Goal: Task Accomplishment & Management: Complete application form

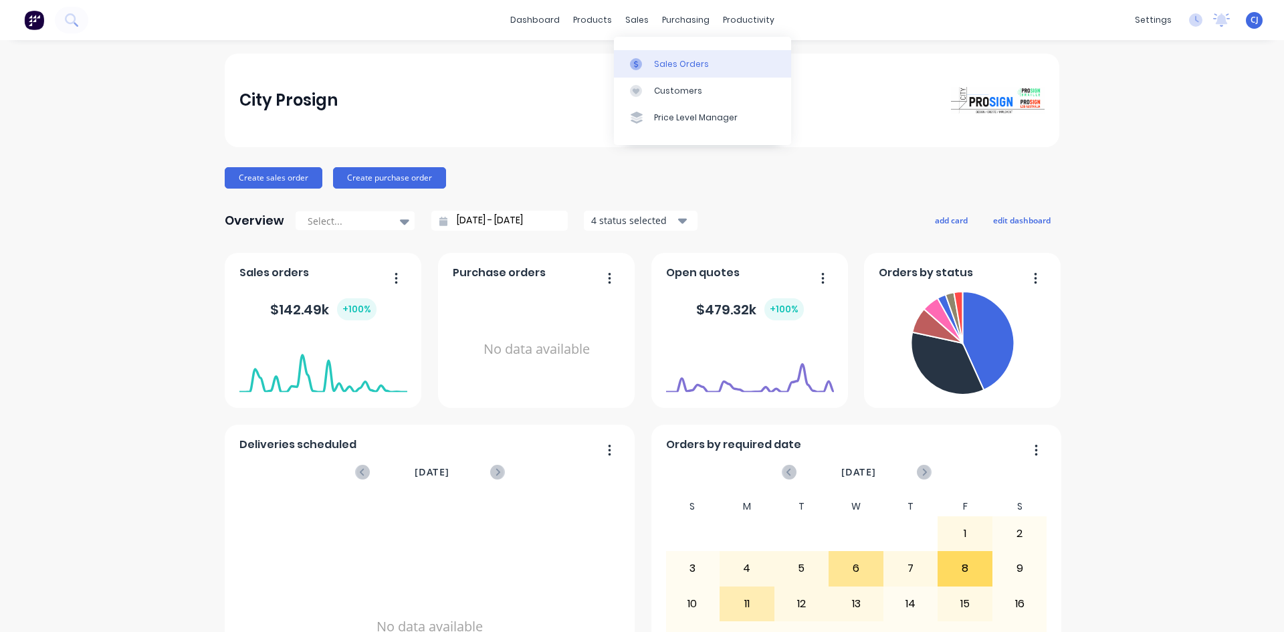
click at [656, 57] on link "Sales Orders" at bounding box center [702, 63] width 177 height 27
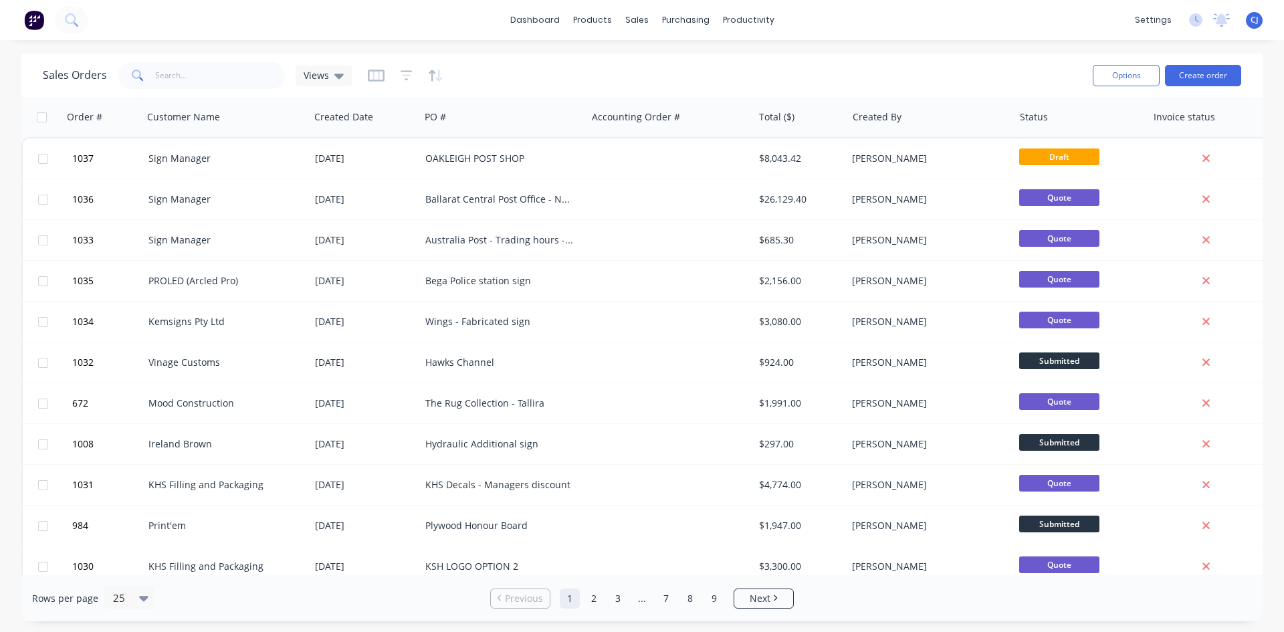
click at [225, 59] on div "Sales Orders Views" at bounding box center [563, 75] width 1040 height 33
click at [212, 72] on input "text" at bounding box center [220, 75] width 130 height 27
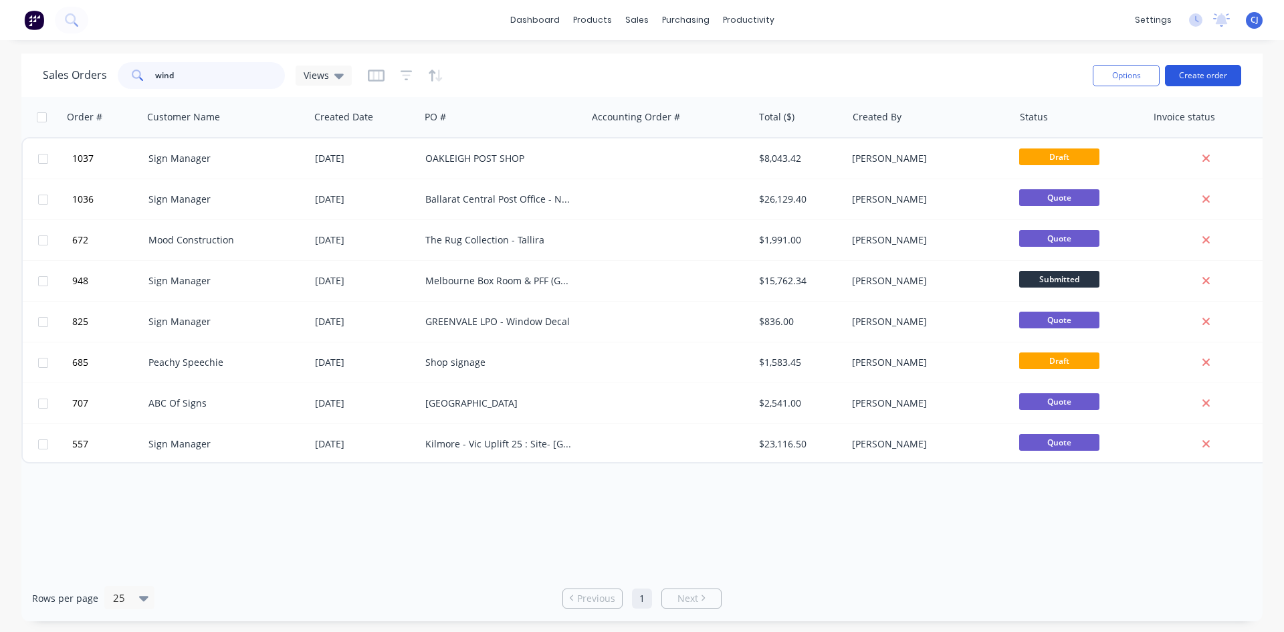
type input "wind"
click at [1193, 76] on button "Create order" at bounding box center [1203, 75] width 76 height 21
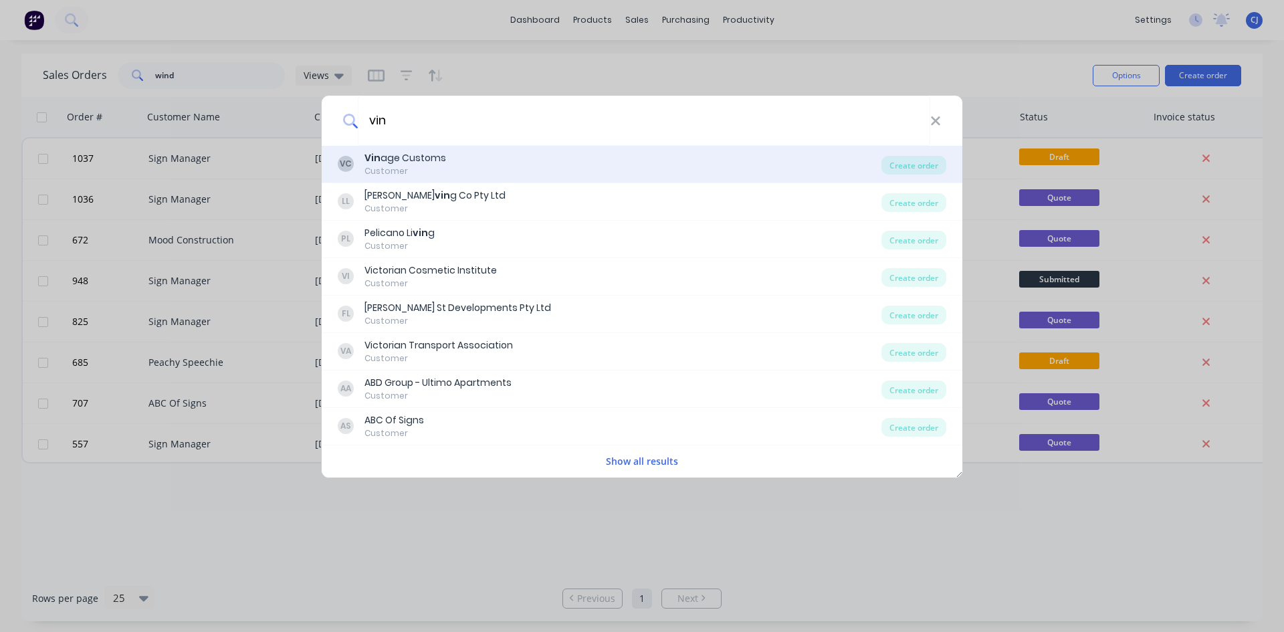
type input "vin"
click at [426, 160] on div "Vin age Customs" at bounding box center [406, 158] width 82 height 14
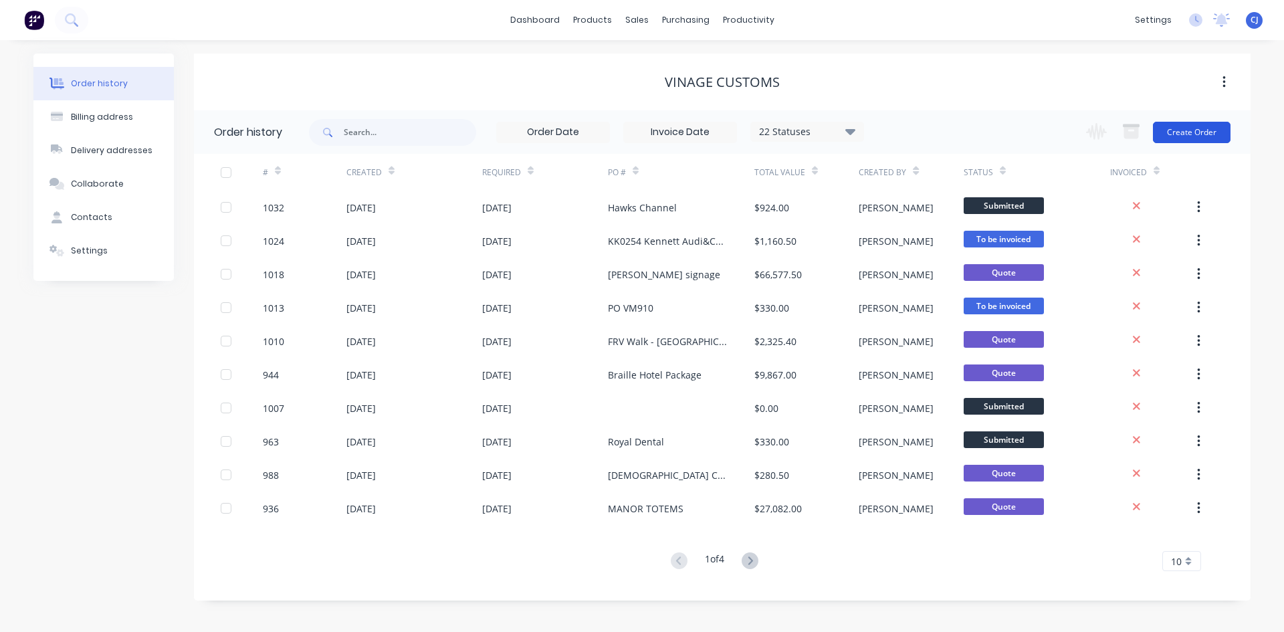
click at [1175, 128] on button "Create Order" at bounding box center [1192, 132] width 78 height 21
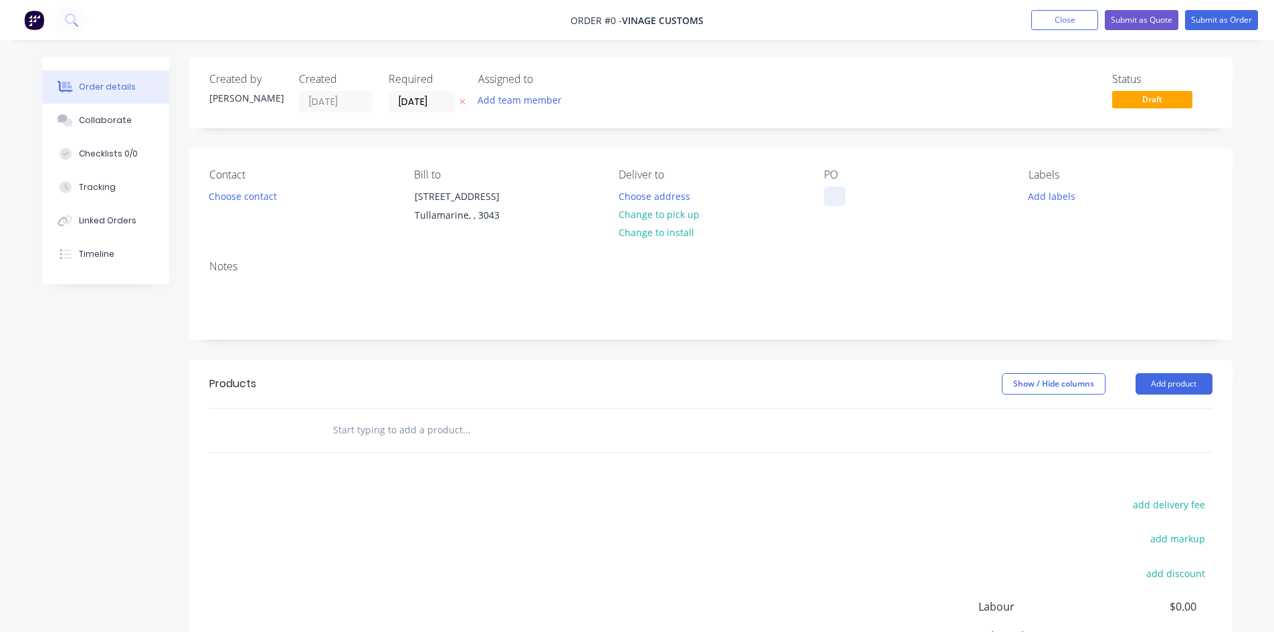
click at [830, 195] on div at bounding box center [834, 196] width 21 height 19
click at [660, 211] on div "Order details Collaborate Checklists 0/0 Tracking Linked Orders Timeline Order …" at bounding box center [638, 425] width 1218 height 737
click at [275, 199] on button "Choose contact" at bounding box center [242, 196] width 82 height 18
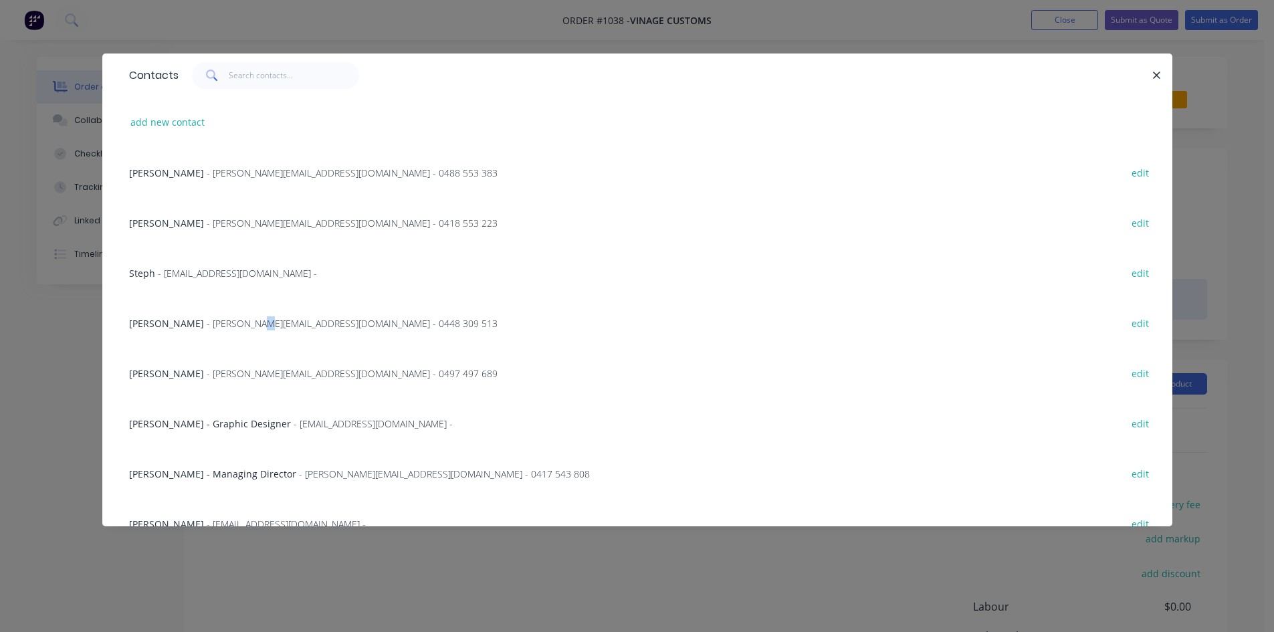
click at [246, 322] on span "- [PERSON_NAME][EMAIL_ADDRESS][DOMAIN_NAME] - 0448 309 513" at bounding box center [352, 323] width 291 height 13
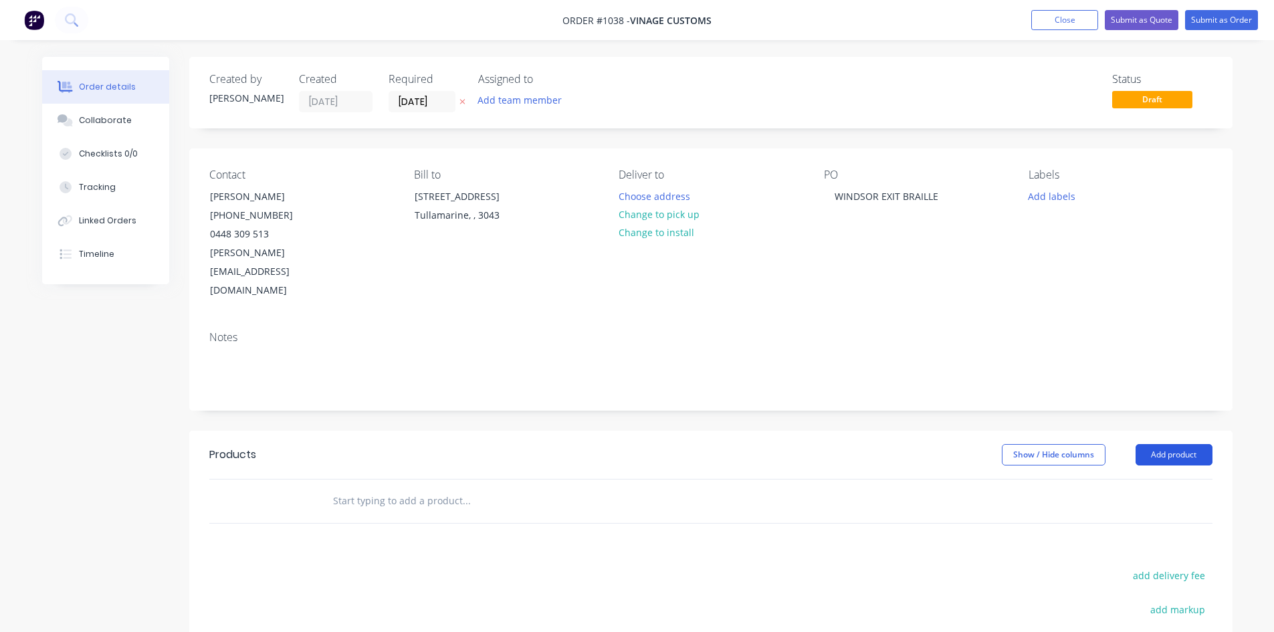
click at [1166, 444] on button "Add product" at bounding box center [1174, 454] width 77 height 21
click at [438, 488] on input "text" at bounding box center [466, 501] width 268 height 27
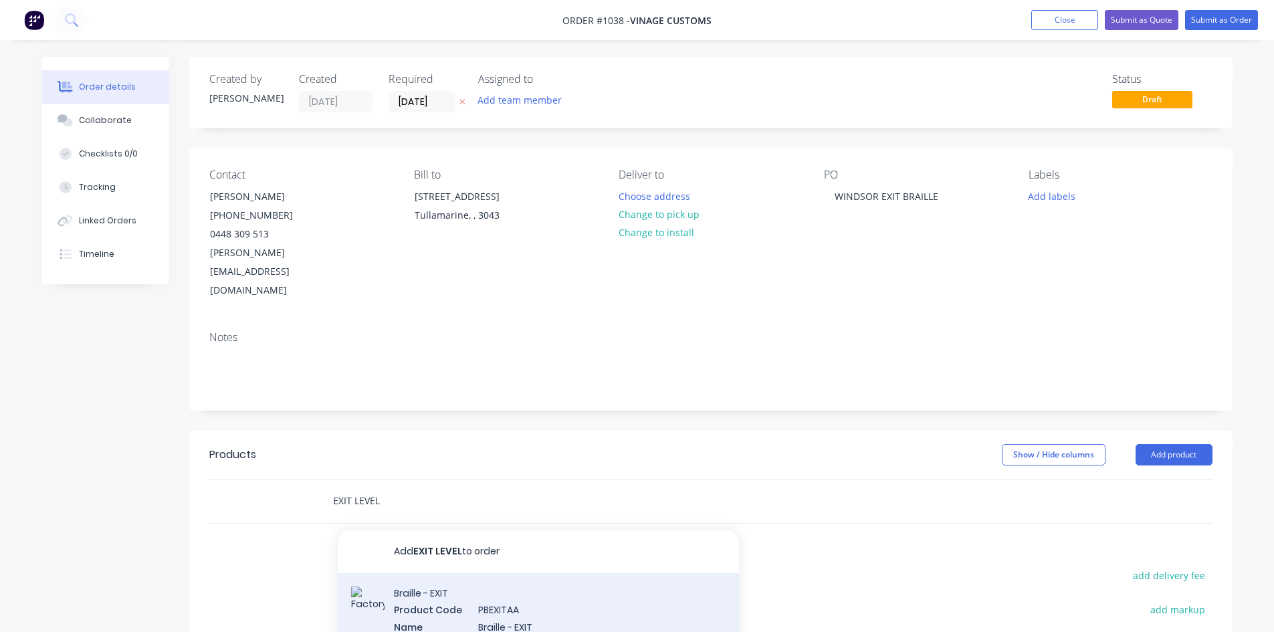
type input "EXIT LEVEL"
click at [546, 598] on div "Braille - EXIT Product Code PBEXITAA Name Braille - EXIT Description EXIT LEVEL…" at bounding box center [538, 634] width 401 height 122
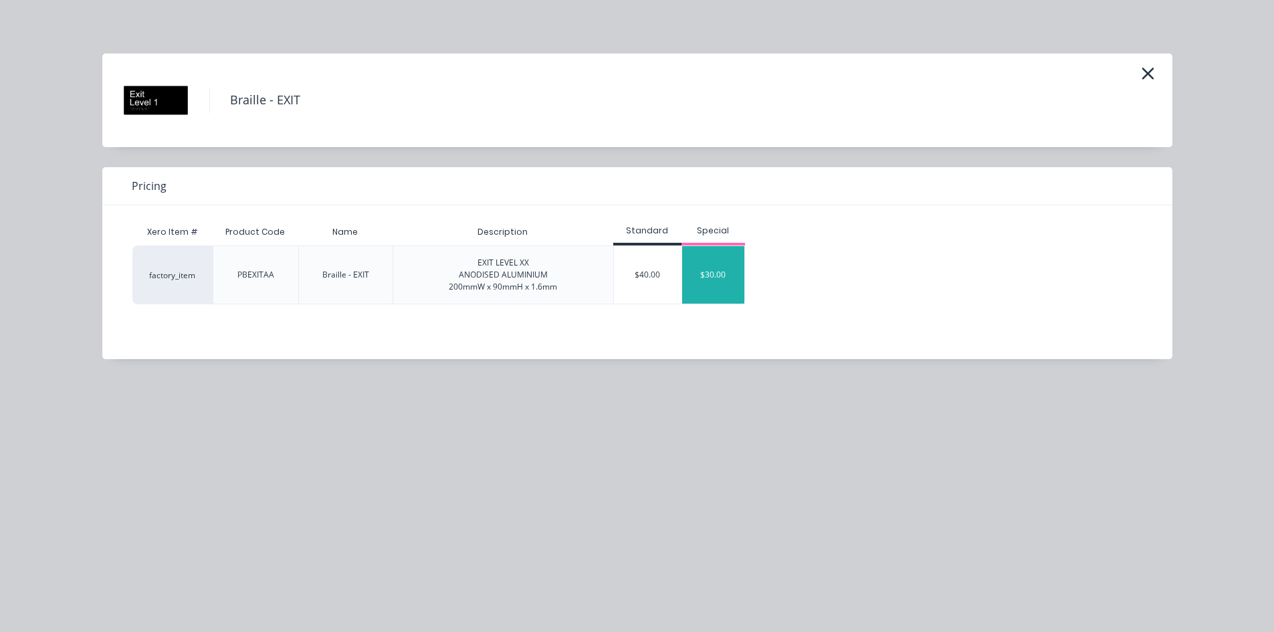
click at [693, 256] on div "$30.00" at bounding box center [713, 275] width 63 height 58
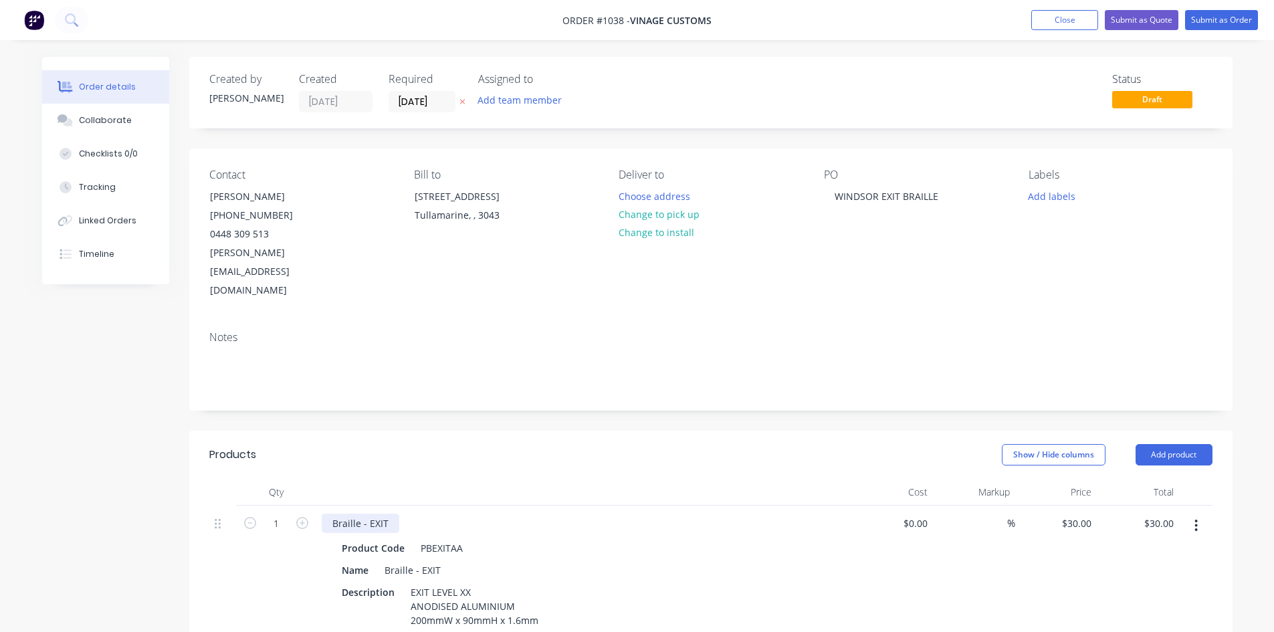
click at [392, 514] on div "Braille - EXIT" at bounding box center [361, 523] width 78 height 19
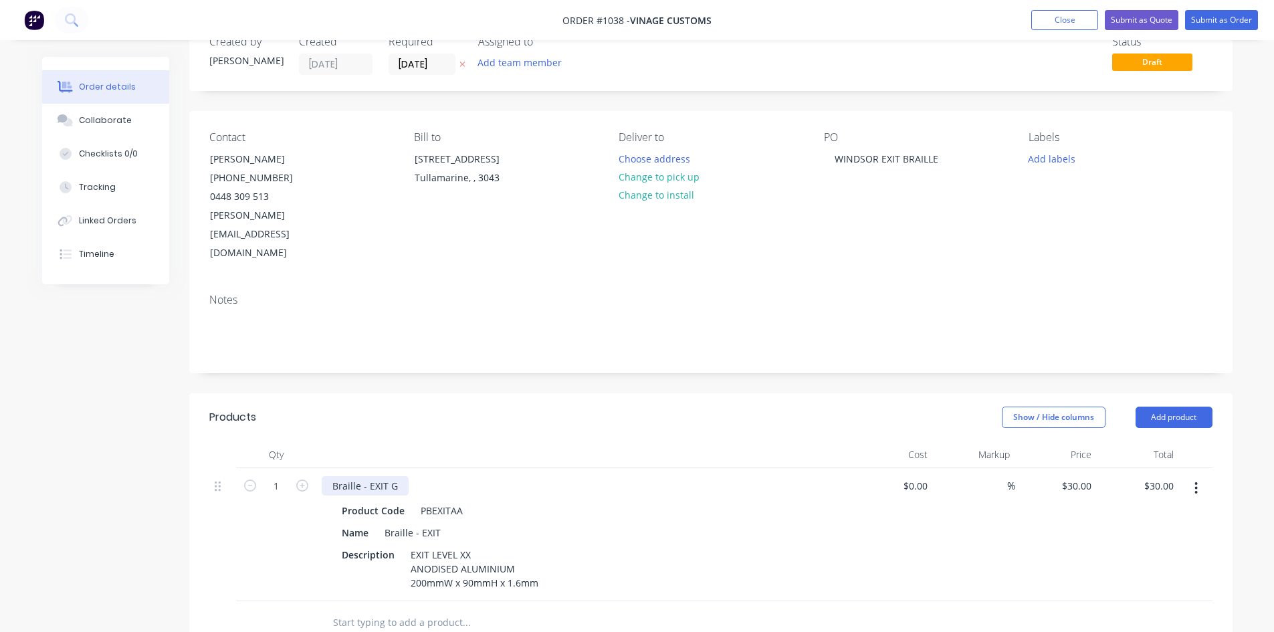
scroll to position [67, 0]
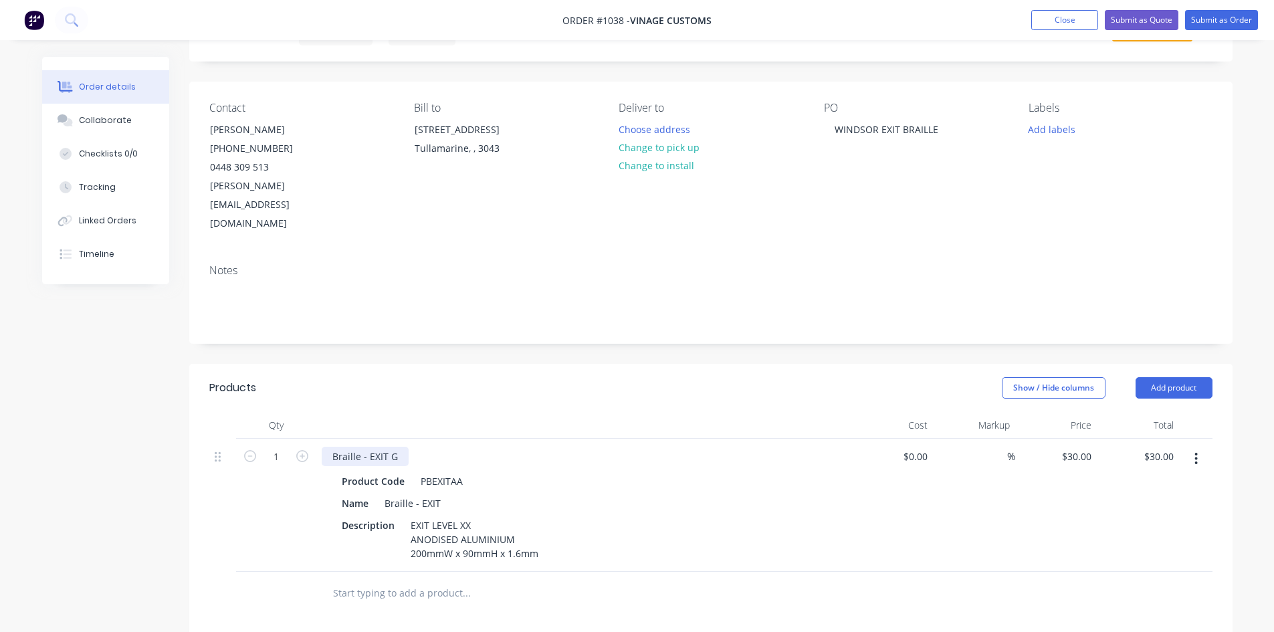
click at [390, 447] on div "Braille - EXIT G" at bounding box center [365, 456] width 87 height 19
click at [461, 377] on div "Show / Hide columns Add product" at bounding box center [817, 387] width 790 height 21
click at [1205, 17] on button "Submit as Order" at bounding box center [1221, 20] width 73 height 20
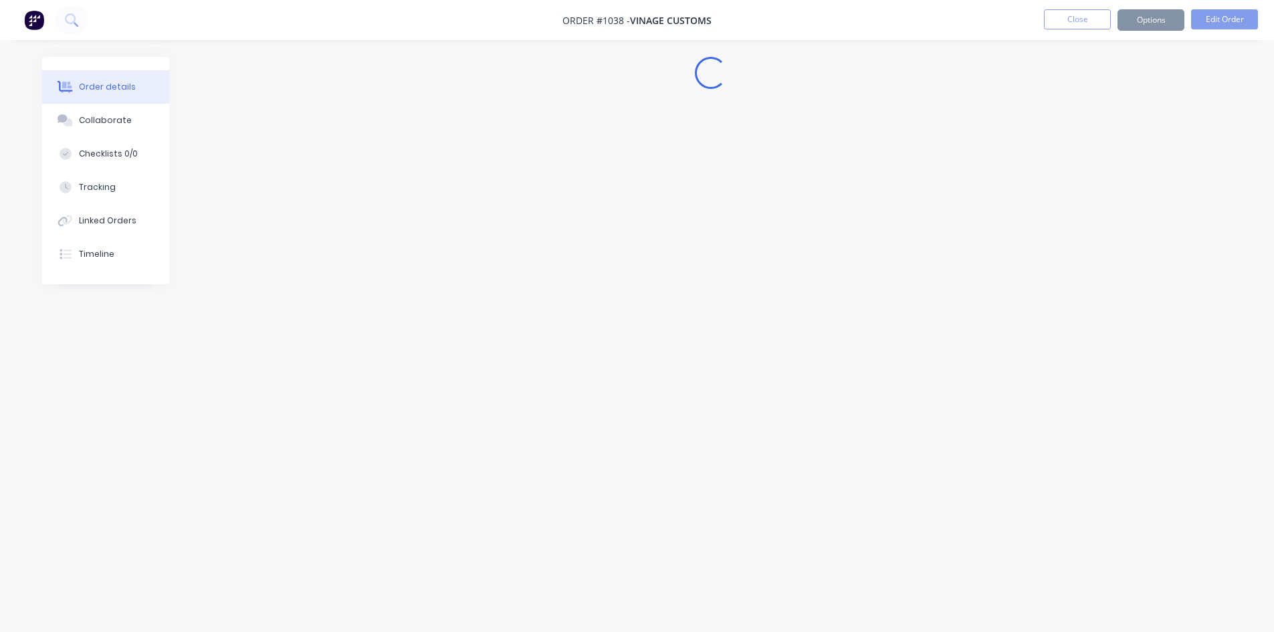
scroll to position [0, 0]
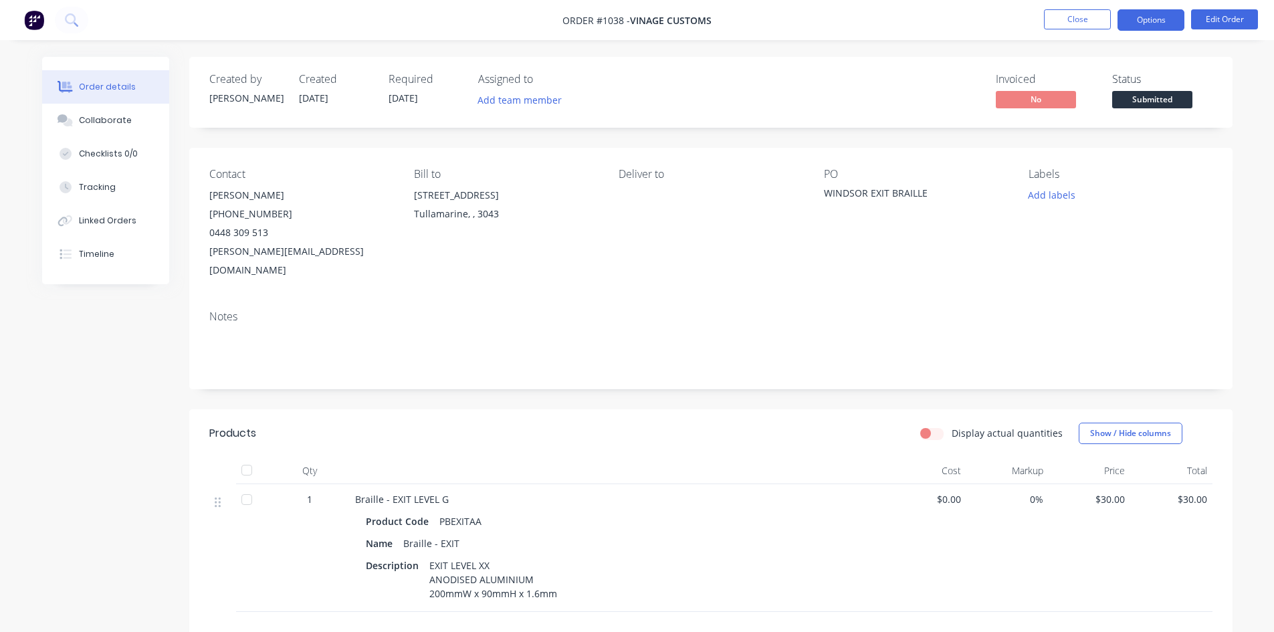
click at [1155, 20] on button "Options" at bounding box center [1151, 19] width 67 height 21
click at [1254, 102] on div "Order details Collaborate Checklists 0/0 Tracking Linked Orders Timeline Order …" at bounding box center [637, 425] width 1274 height 850
click at [1173, 95] on span "Submitted" at bounding box center [1153, 99] width 80 height 17
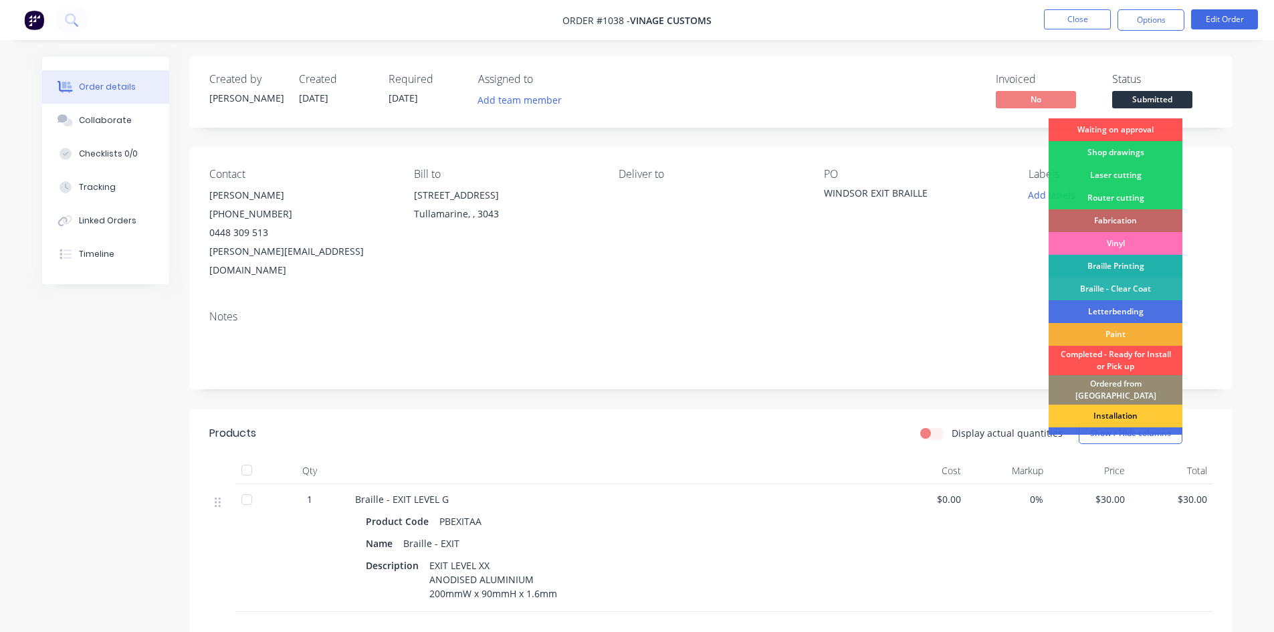
scroll to position [54, 0]
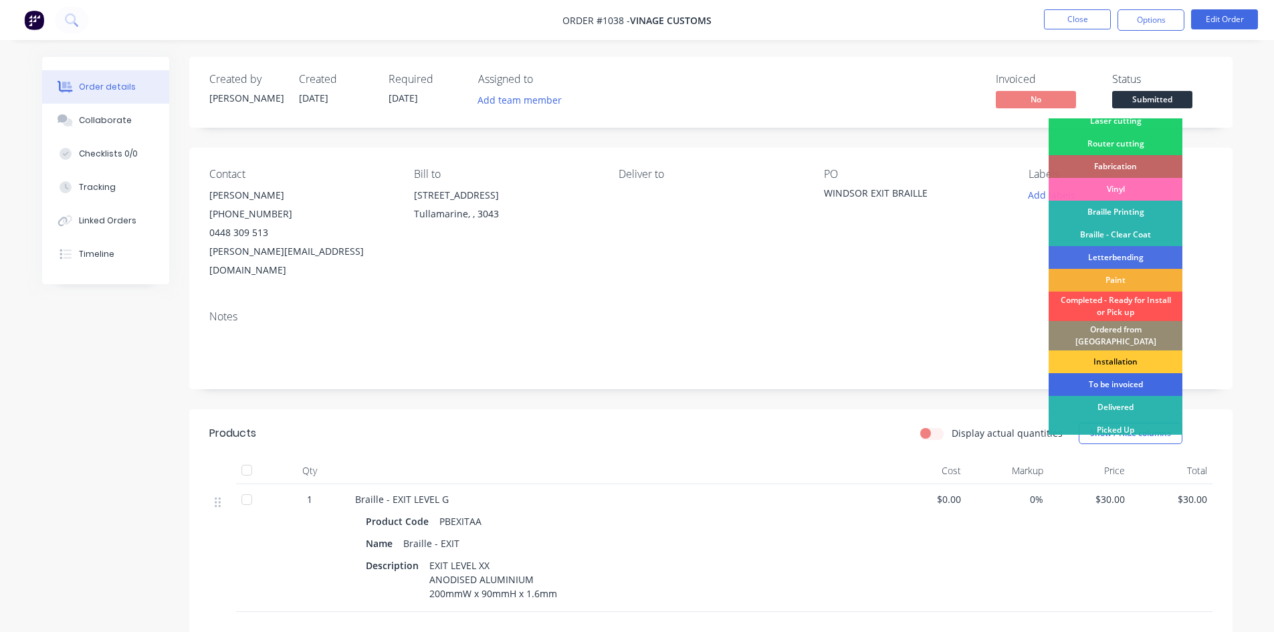
click at [1148, 375] on div "To be invoiced" at bounding box center [1116, 384] width 134 height 23
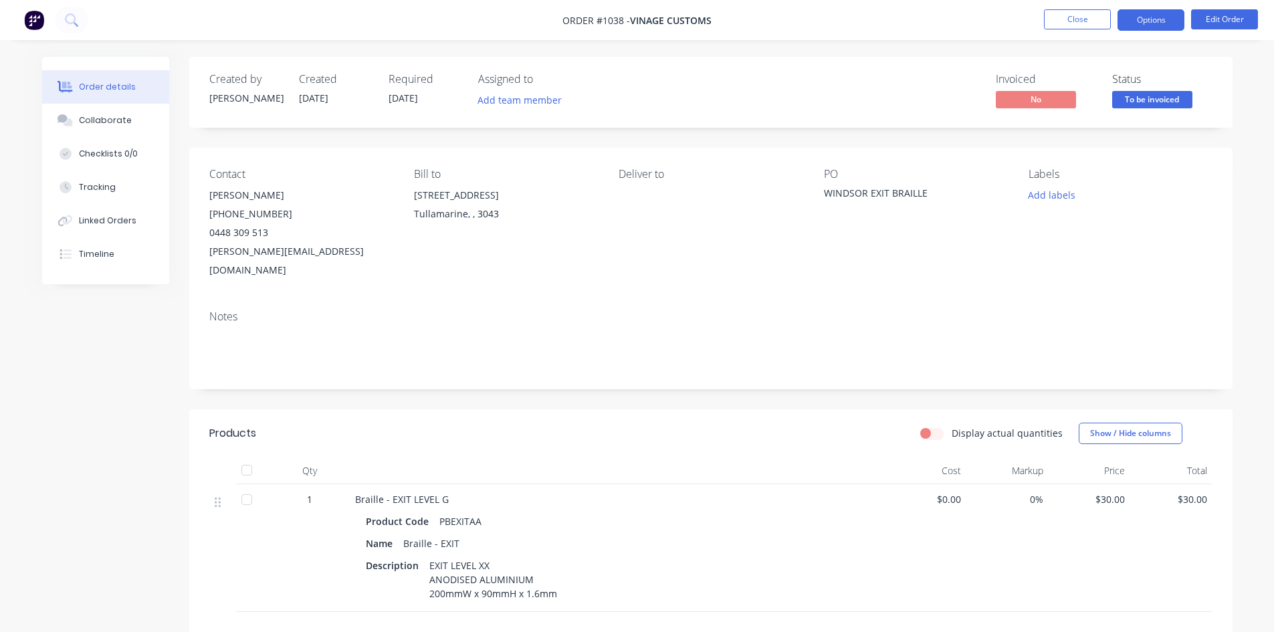
click at [1145, 27] on button "Options" at bounding box center [1151, 19] width 67 height 21
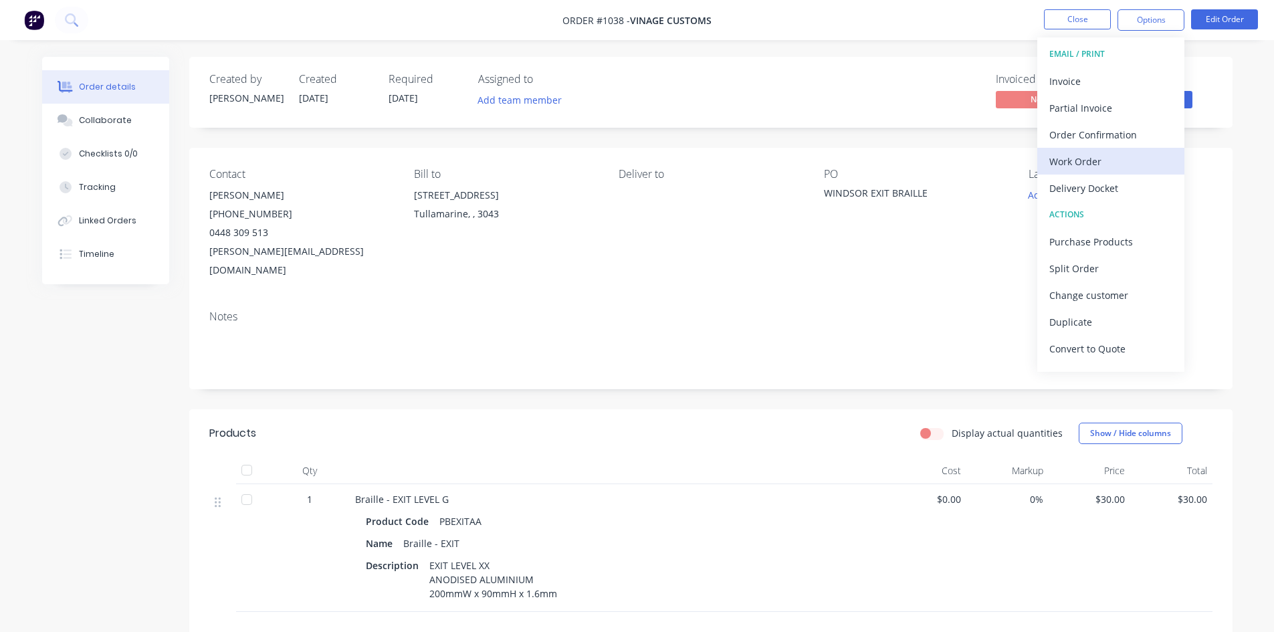
click at [1093, 163] on div "Work Order" at bounding box center [1111, 161] width 123 height 19
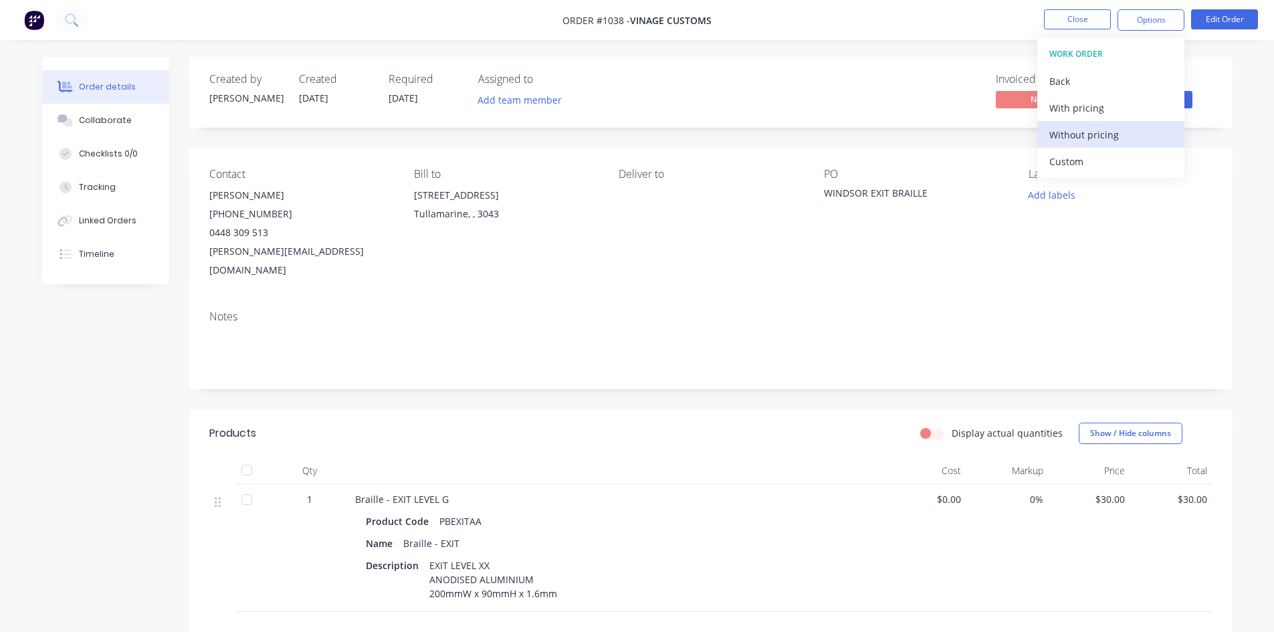
click at [1094, 130] on div "Without pricing" at bounding box center [1111, 134] width 123 height 19
drag, startPoint x: 908, startPoint y: 250, endPoint x: 947, endPoint y: 190, distance: 71.3
click at [908, 251] on div "PO WINDSOR EXIT BRAILLE" at bounding box center [915, 224] width 183 height 112
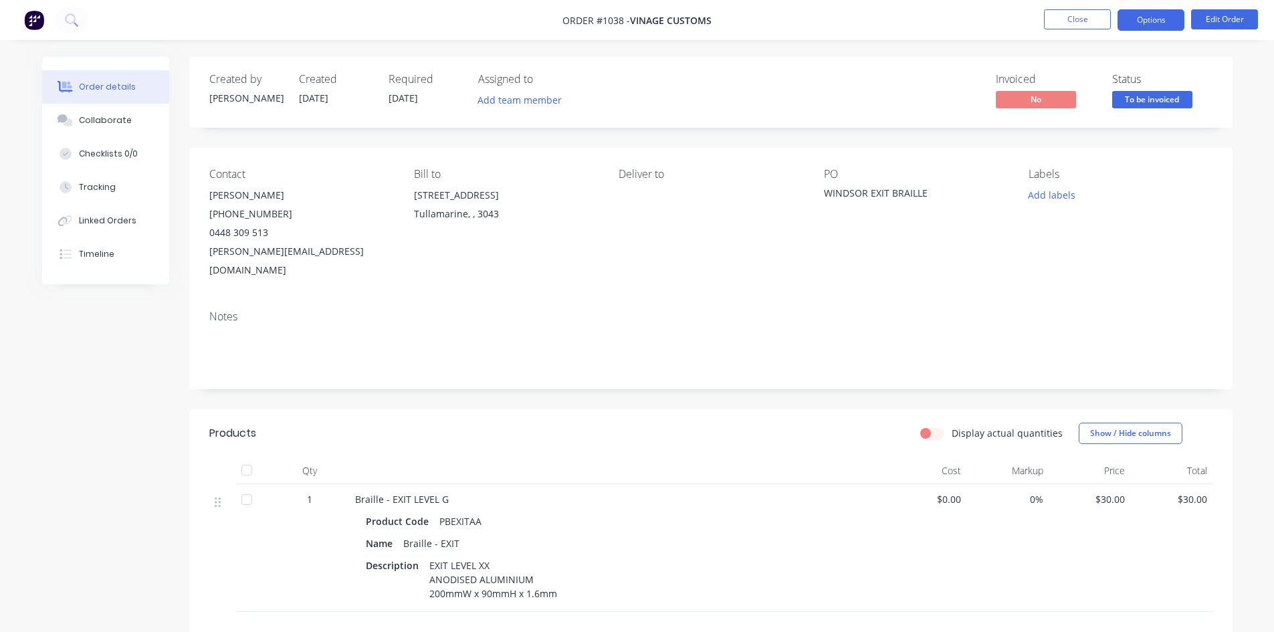
click at [1137, 23] on button "Options" at bounding box center [1151, 19] width 67 height 21
click at [882, 300] on div "Notes" at bounding box center [711, 345] width 1044 height 90
click at [1230, 23] on button "Edit Order" at bounding box center [1224, 19] width 67 height 20
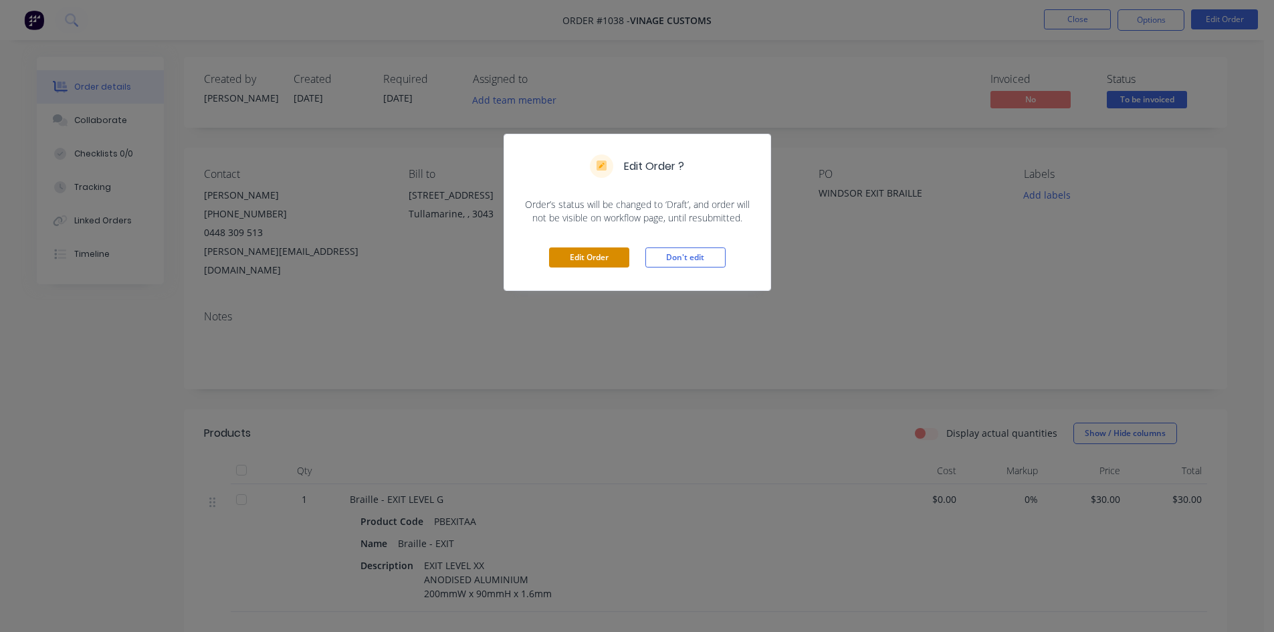
click at [594, 264] on button "Edit Order" at bounding box center [589, 258] width 80 height 20
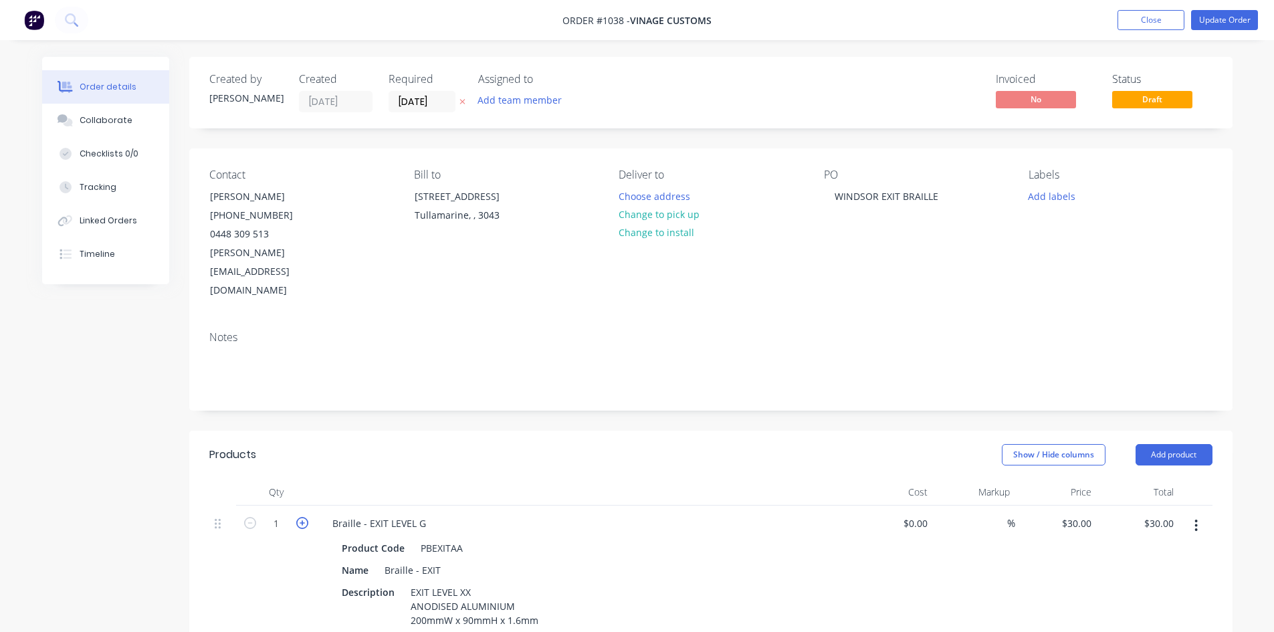
click at [302, 517] on icon "button" at bounding box center [302, 523] width 12 height 12
type input "2"
type input "$60.00"
click at [302, 517] on icon "button" at bounding box center [302, 523] width 12 height 12
type input "3"
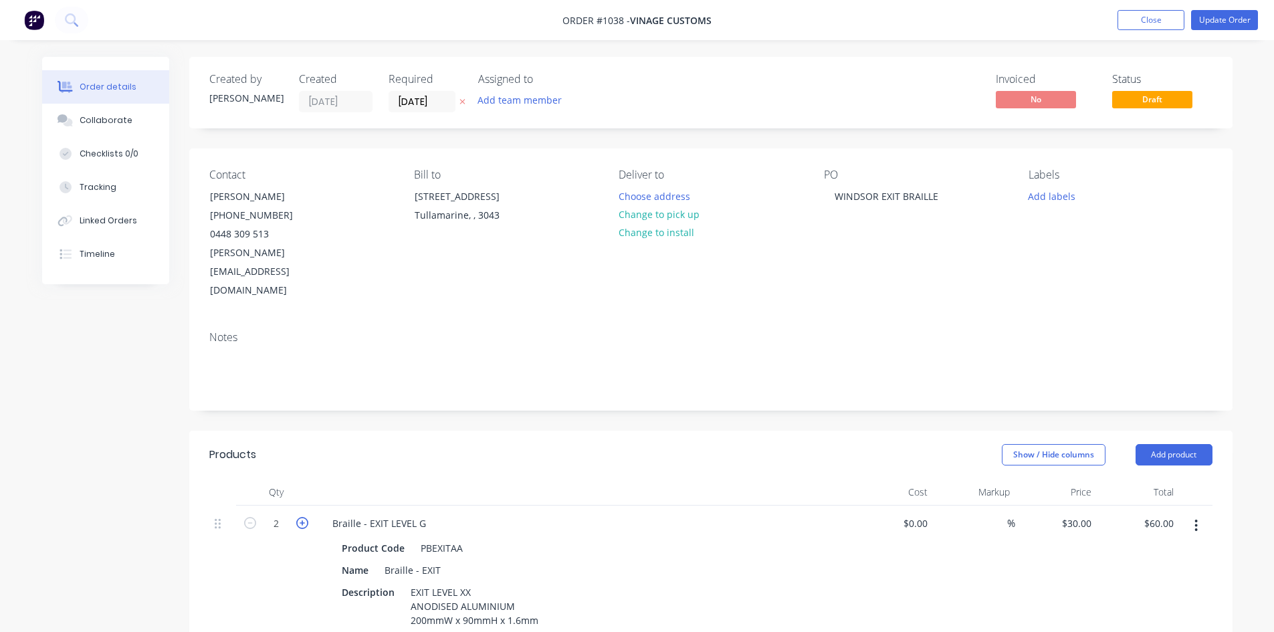
type input "$90.00"
click at [302, 517] on icon "button" at bounding box center [302, 523] width 12 height 12
type input "4"
type input "$120.00"
click at [1230, 23] on button "Update Order" at bounding box center [1224, 20] width 67 height 20
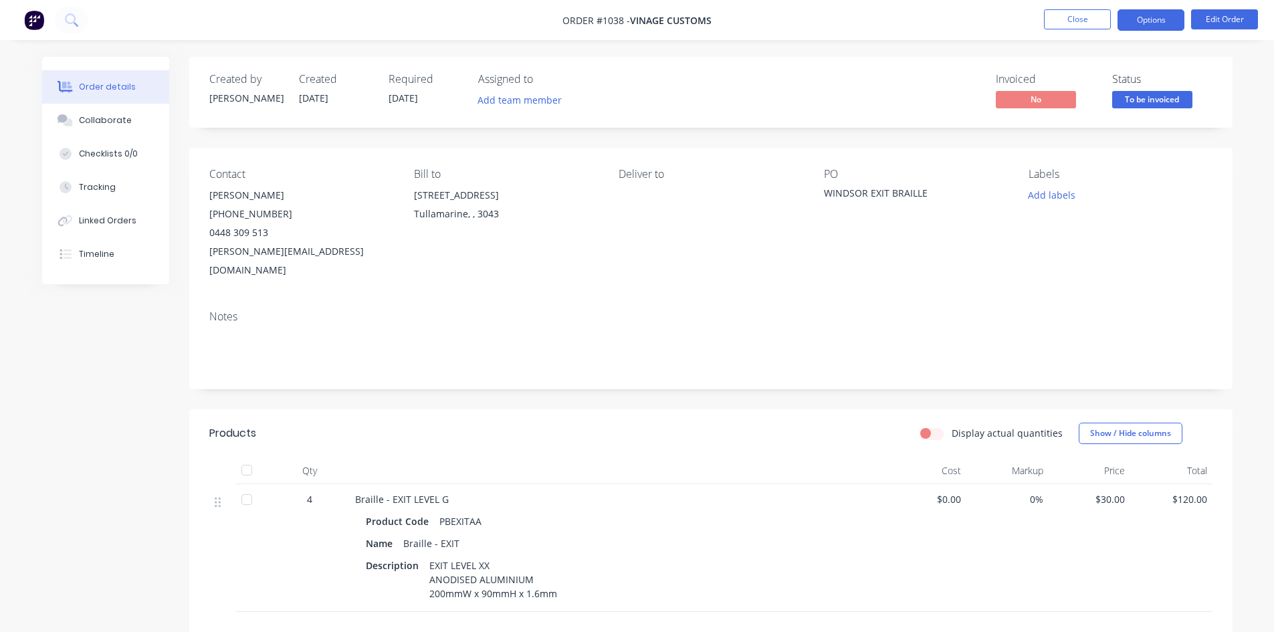
click at [1159, 25] on button "Options" at bounding box center [1151, 19] width 67 height 21
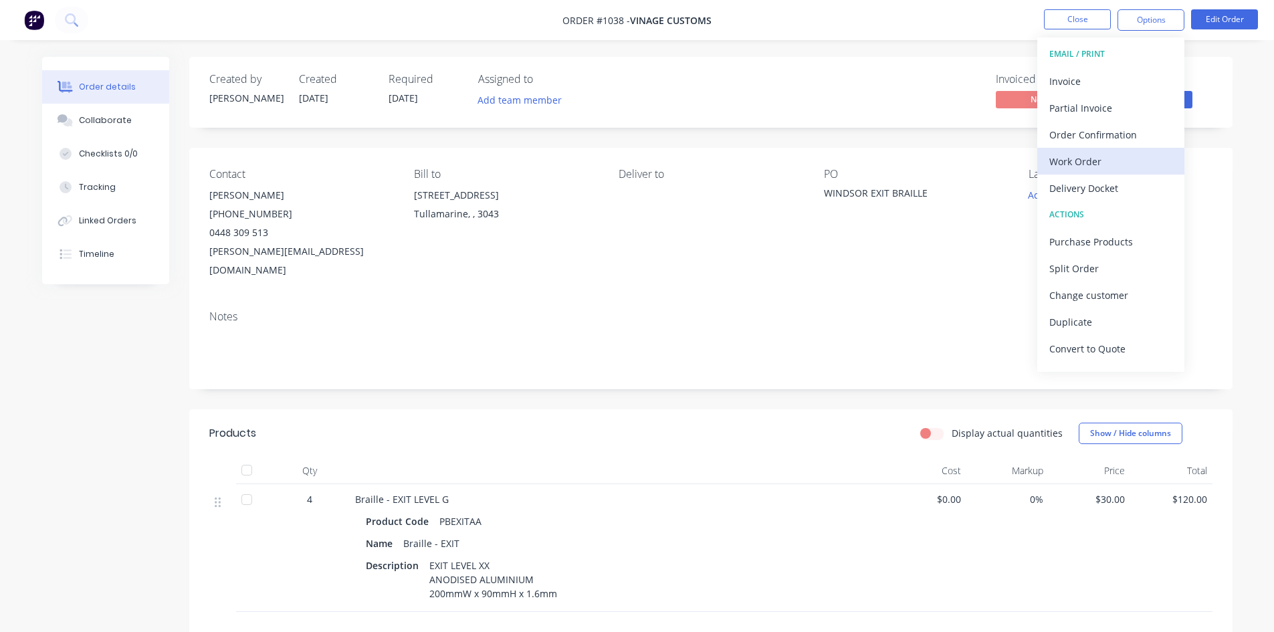
click at [1074, 159] on div "Work Order" at bounding box center [1111, 161] width 123 height 19
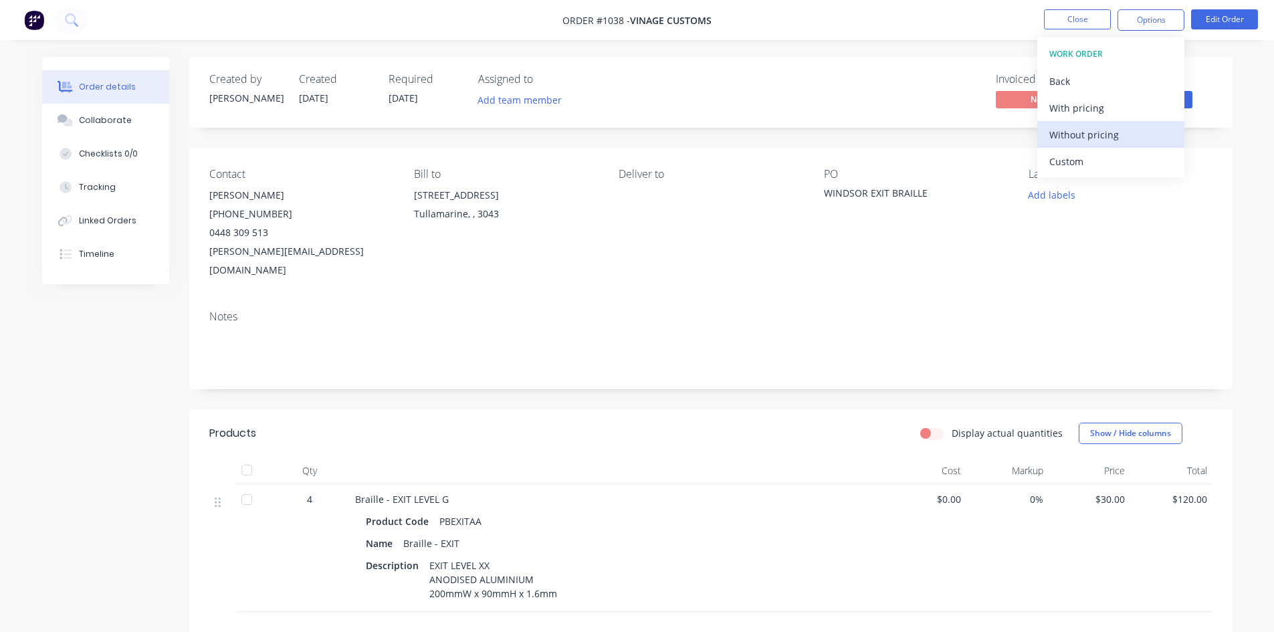
click at [1094, 134] on div "Without pricing" at bounding box center [1111, 134] width 123 height 19
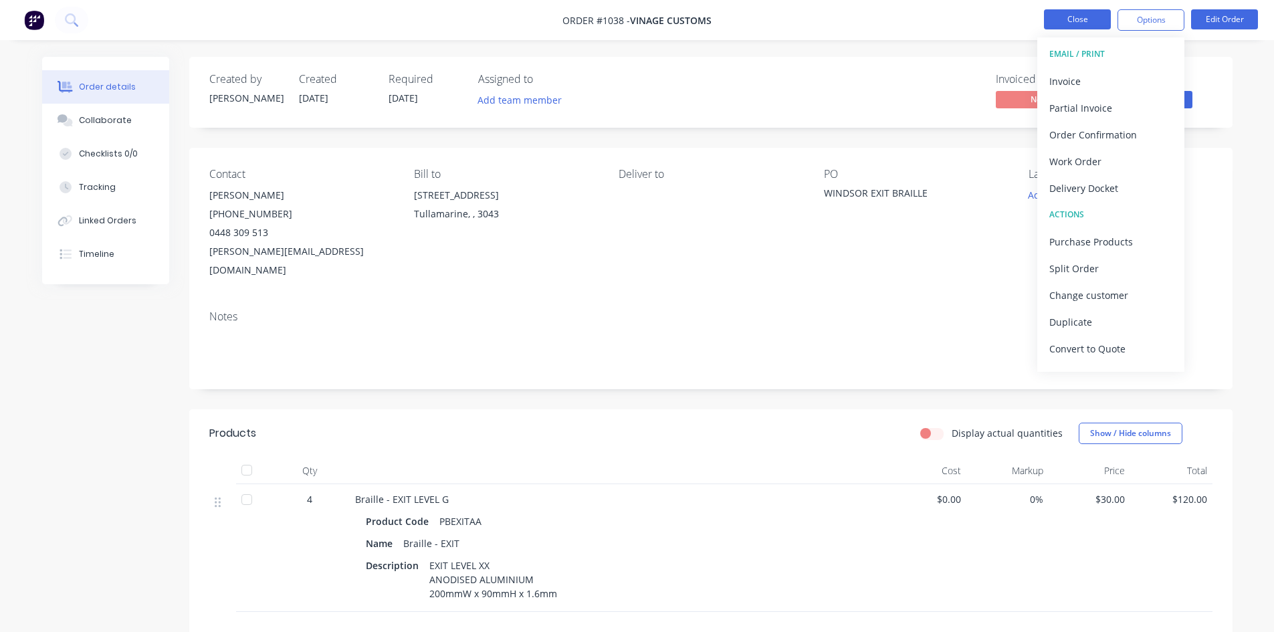
click at [1061, 15] on button "Close" at bounding box center [1077, 19] width 67 height 20
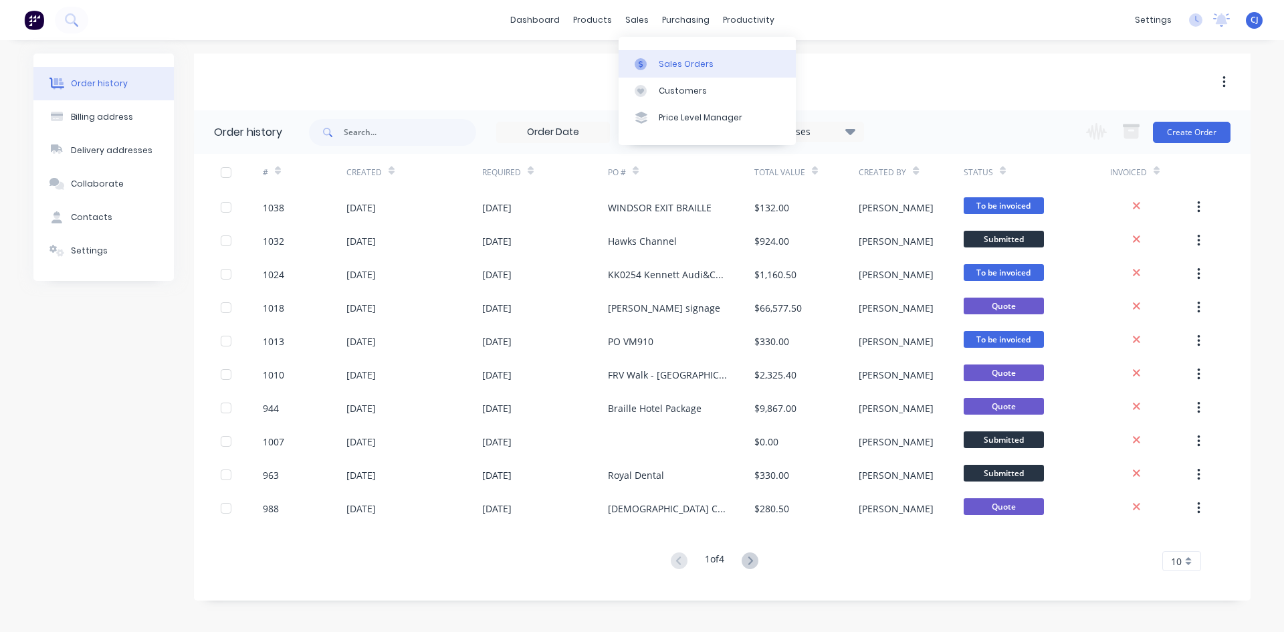
click at [661, 60] on div "Sales Orders" at bounding box center [686, 64] width 55 height 12
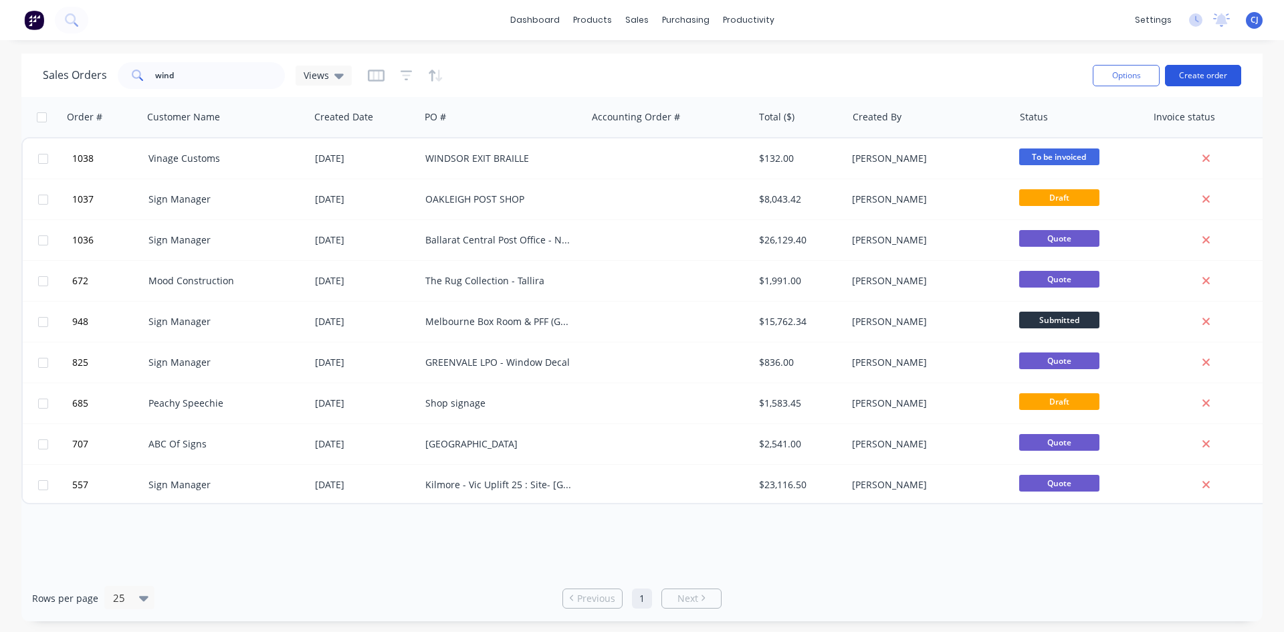
click at [1193, 82] on button "Create order" at bounding box center [1203, 75] width 76 height 21
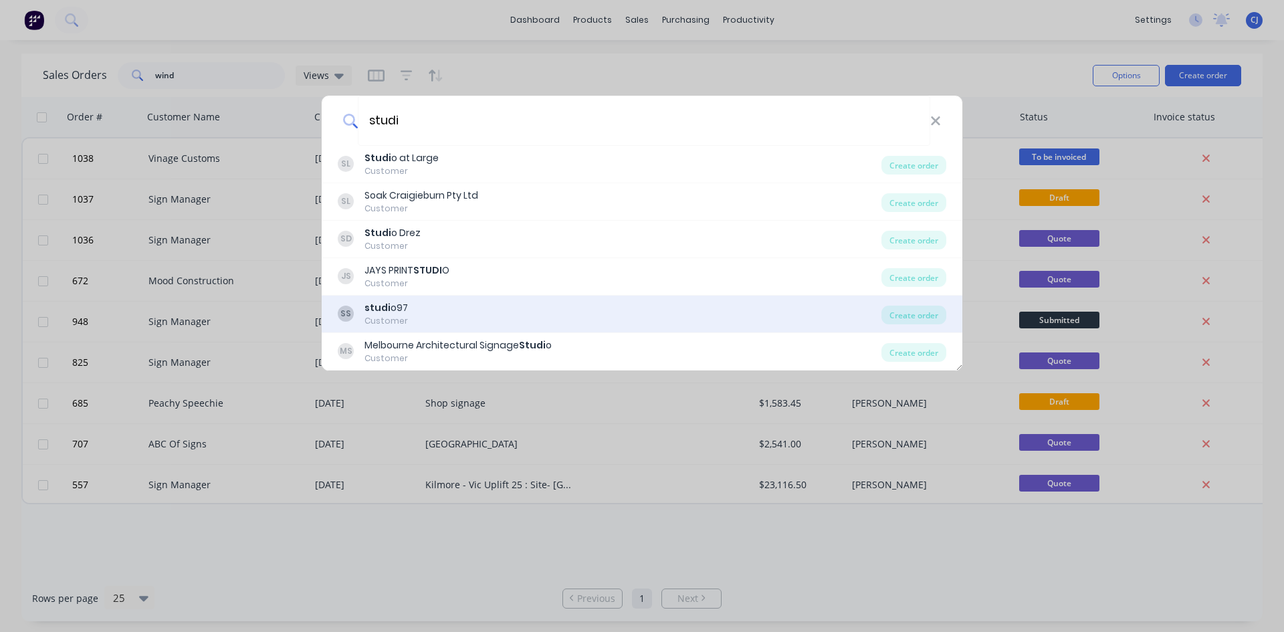
type input "studi"
click at [485, 309] on div "SS studi o97 Customer" at bounding box center [610, 314] width 544 height 26
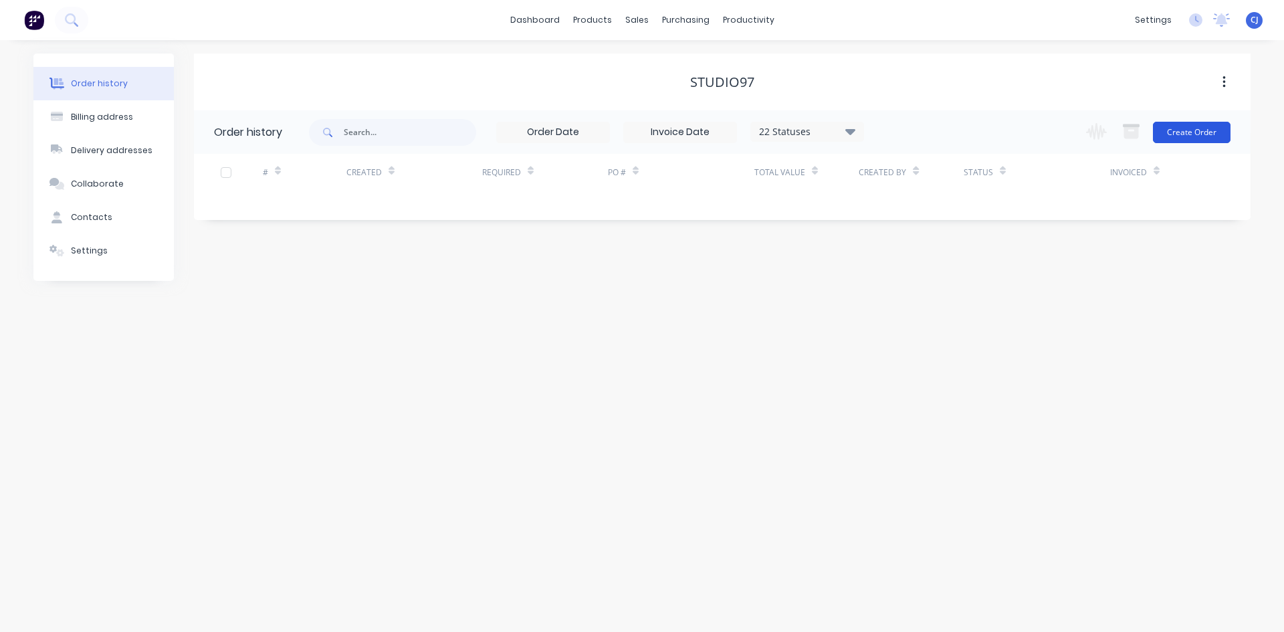
click at [1207, 142] on div "Change order status Submitted Waiting on approval Shop drawings Laser cutting R…" at bounding box center [1154, 131] width 153 height 43
click at [1207, 138] on button "Create Order" at bounding box center [1192, 132] width 78 height 21
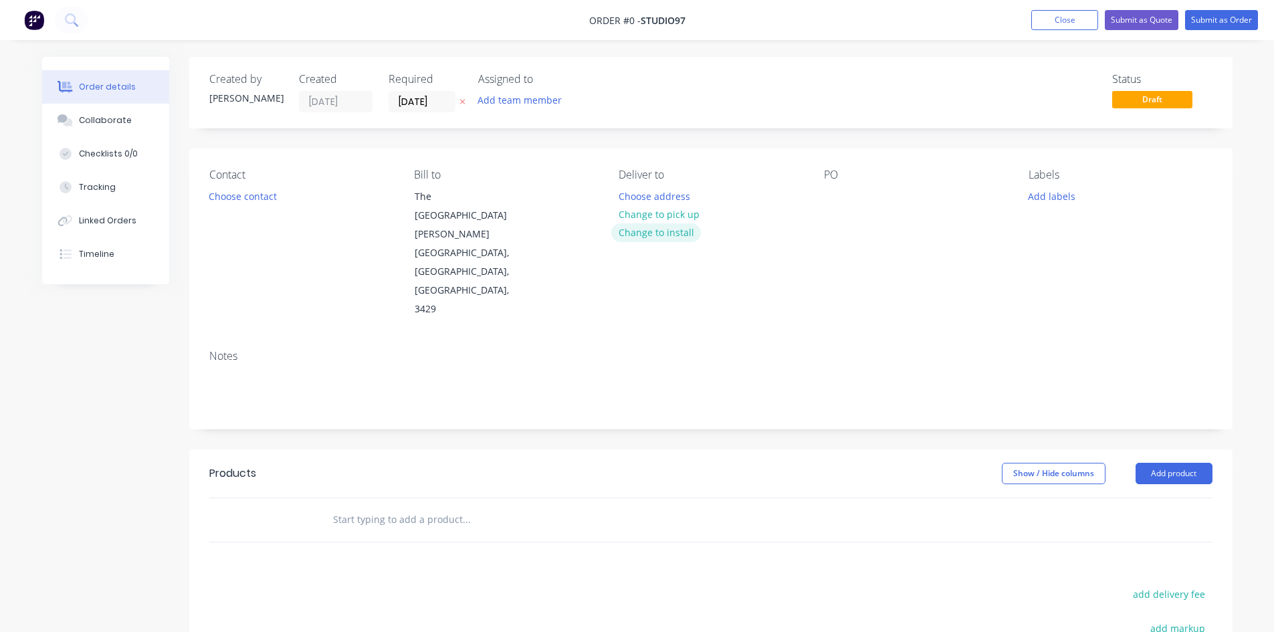
click at [646, 236] on button "Change to install" at bounding box center [656, 232] width 90 height 18
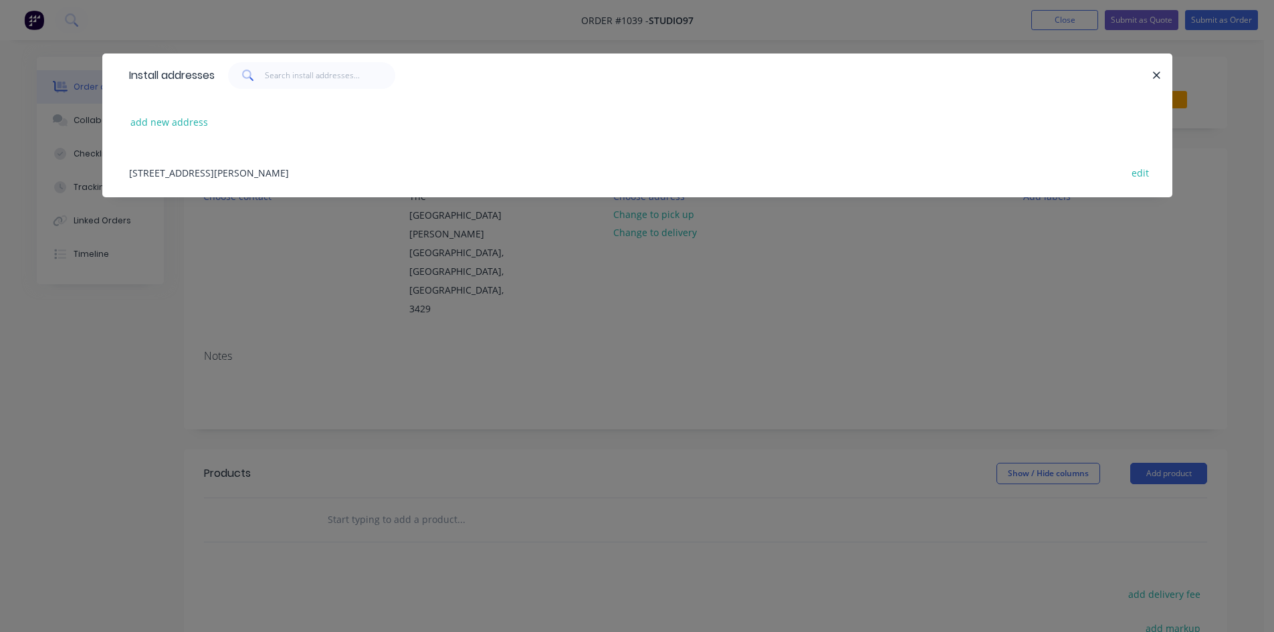
click at [290, 173] on div "[STREET_ADDRESS][PERSON_NAME] edit" at bounding box center [637, 172] width 1030 height 50
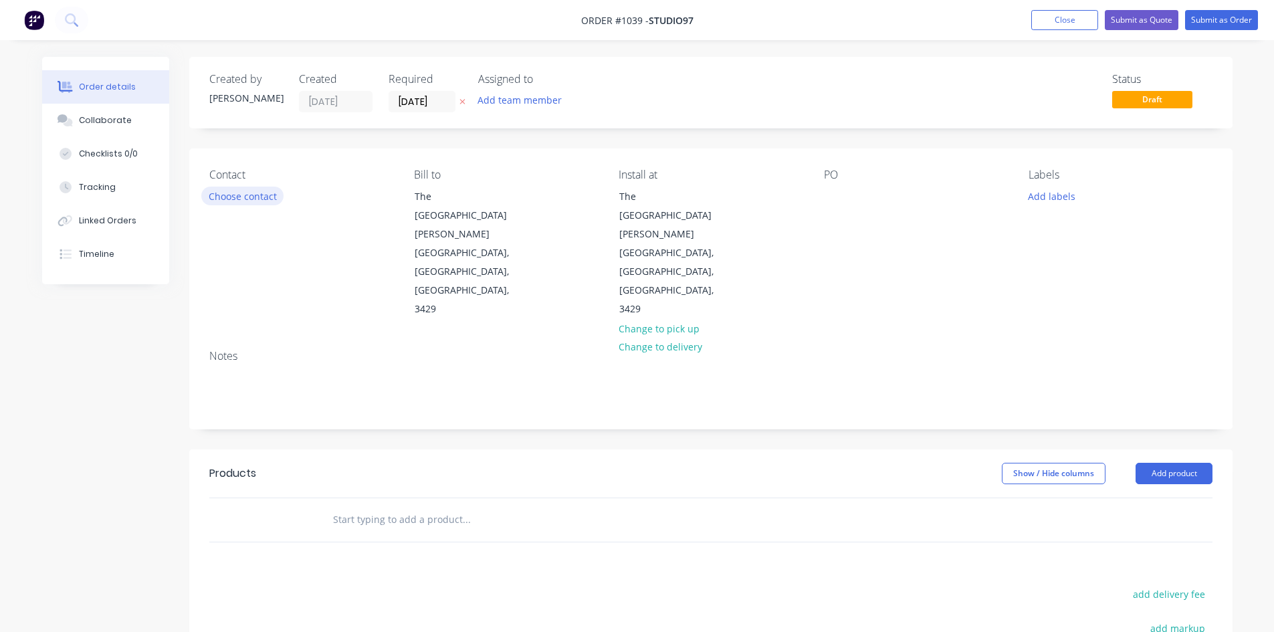
click at [273, 195] on button "Choose contact" at bounding box center [242, 196] width 82 height 18
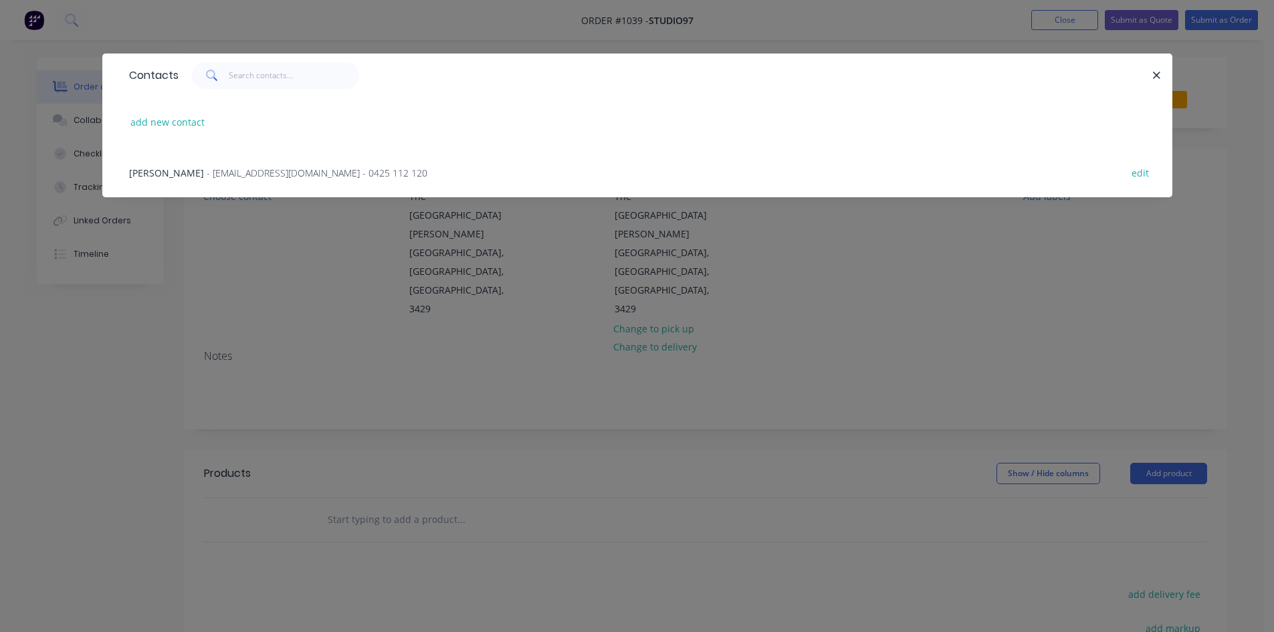
click at [274, 175] on span "- [EMAIL_ADDRESS][DOMAIN_NAME] - 0425 112 120" at bounding box center [317, 173] width 221 height 13
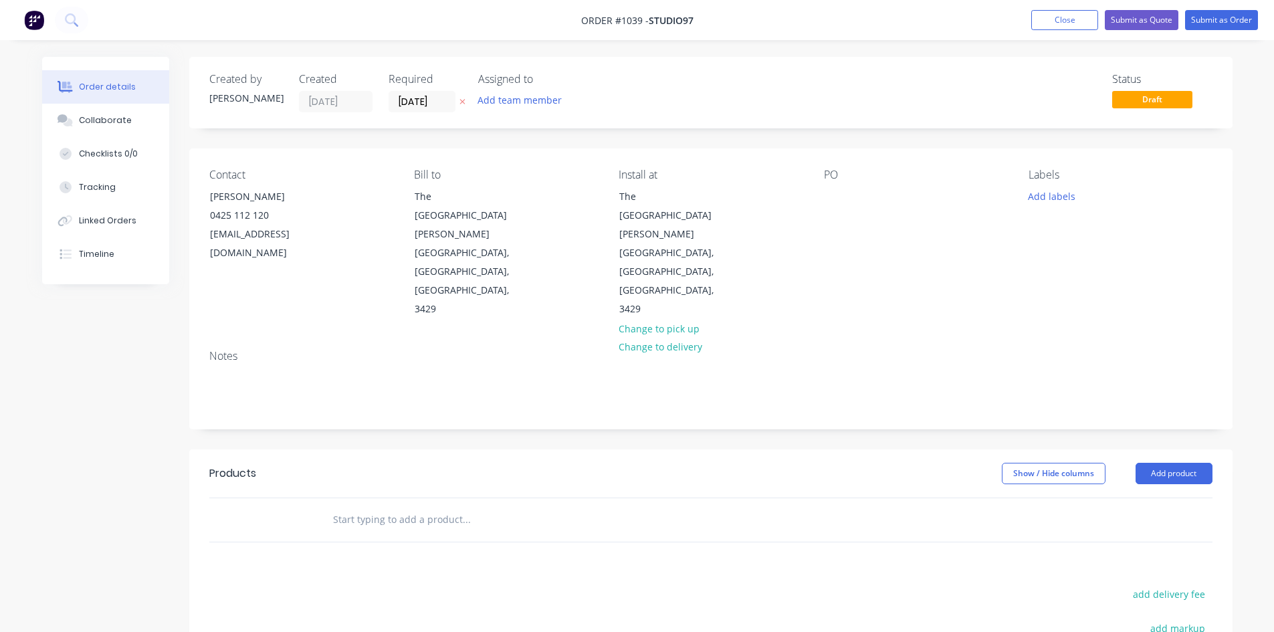
click at [392, 506] on input "text" at bounding box center [466, 519] width 268 height 27
click at [836, 199] on div at bounding box center [834, 196] width 21 height 19
click at [352, 506] on input "text" at bounding box center [466, 519] width 268 height 27
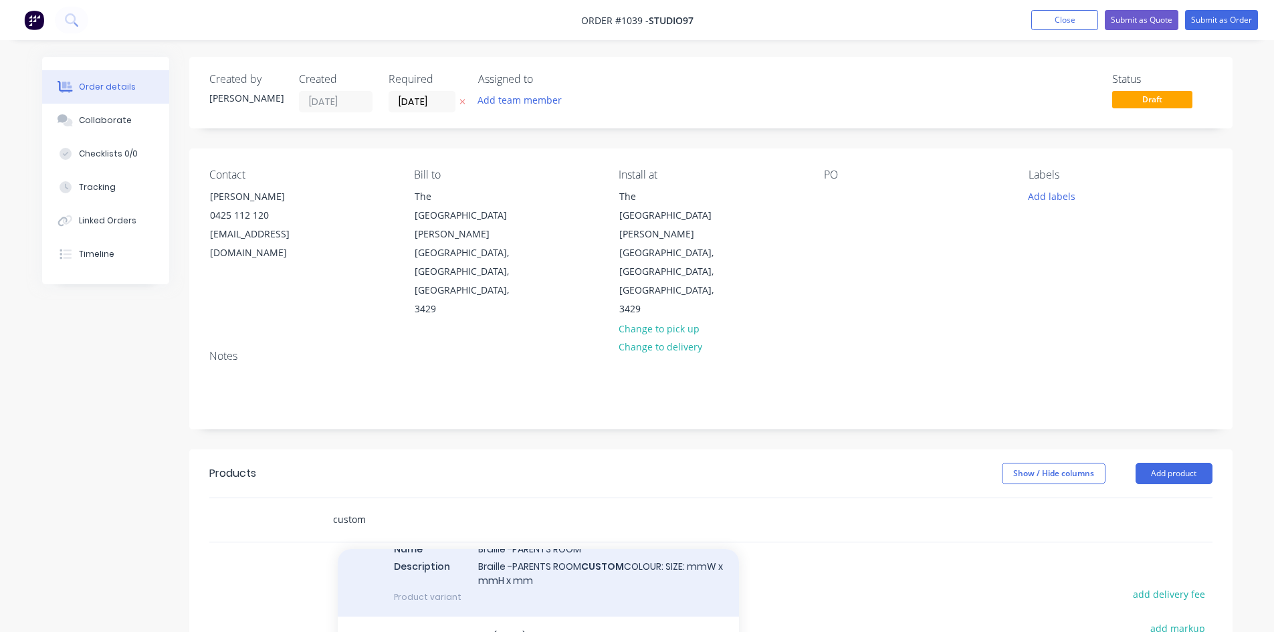
scroll to position [401, 0]
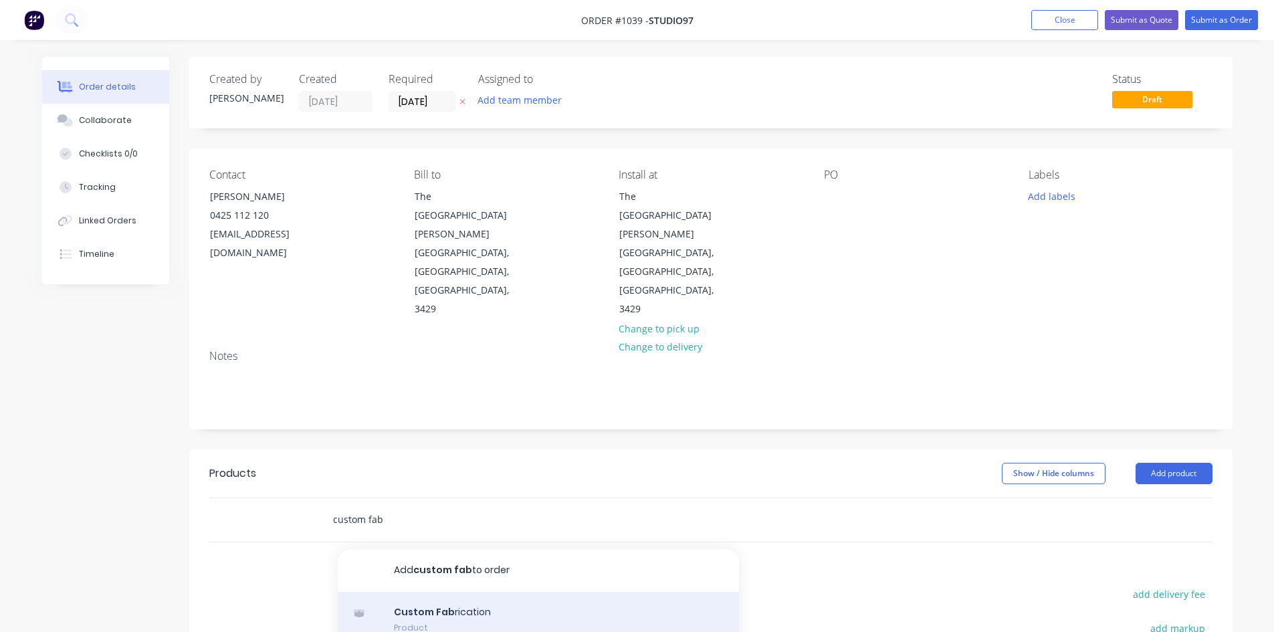
type input "custom fab"
click at [409, 592] on div "Custom Fab rication Product" at bounding box center [538, 620] width 401 height 56
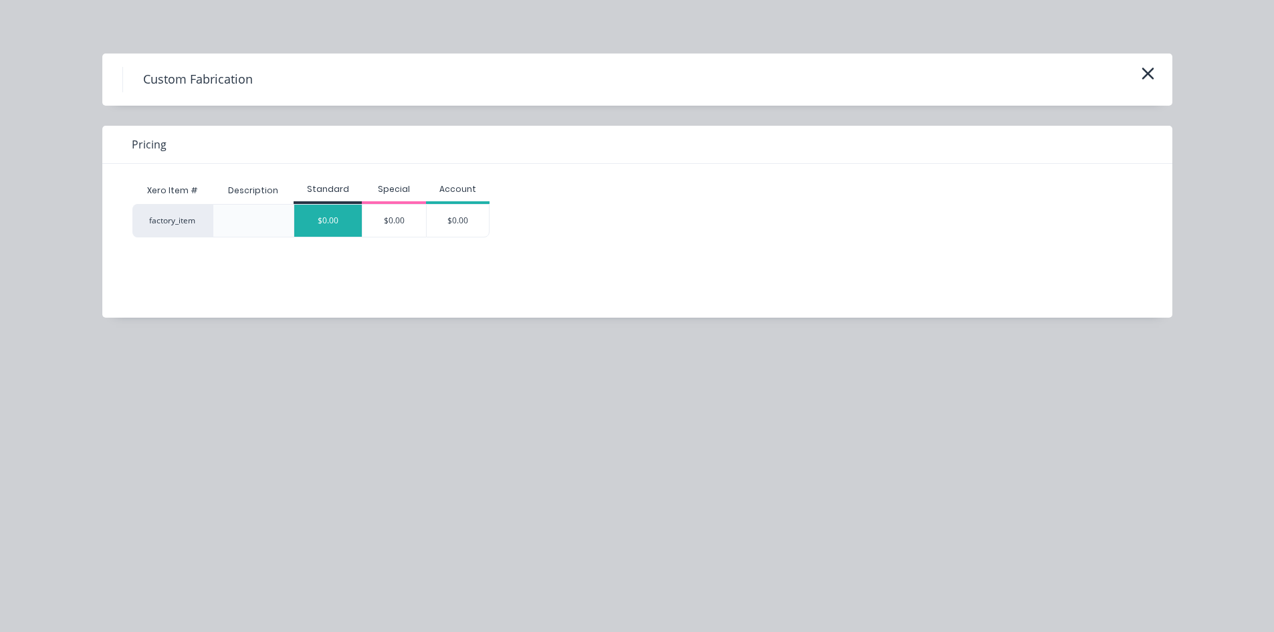
click at [330, 227] on div "$0.00" at bounding box center [328, 221] width 68 height 32
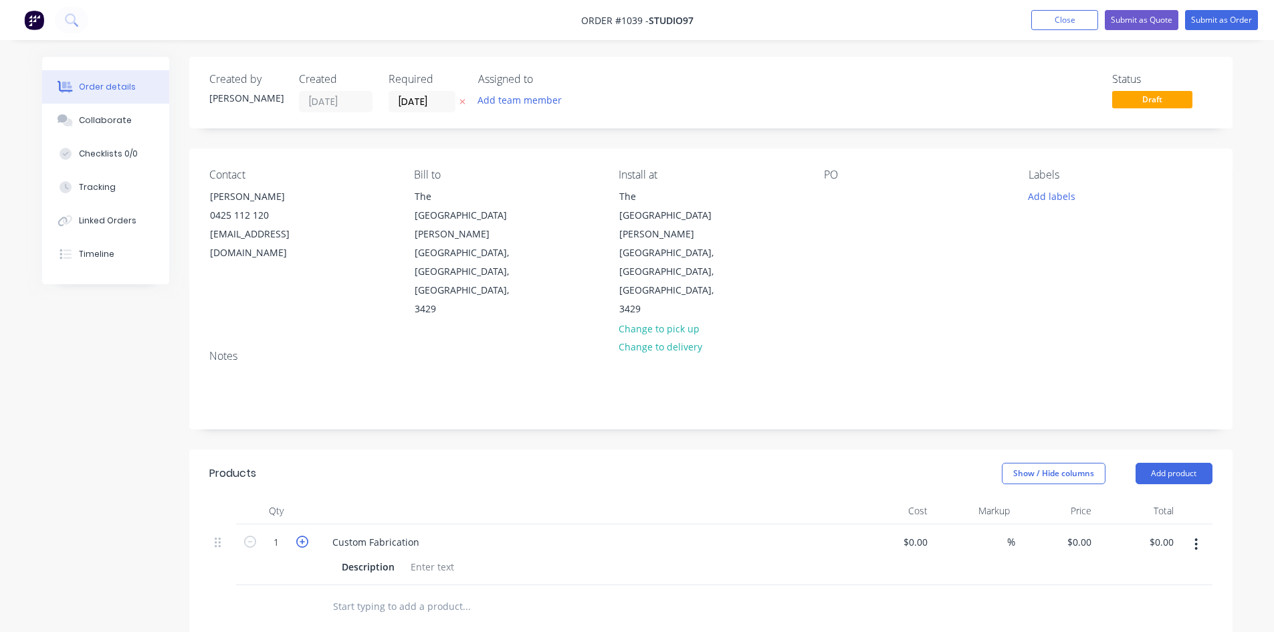
click at [302, 536] on icon "button" at bounding box center [302, 542] width 12 height 12
type input "2"
click at [394, 533] on div "Custom Fabrication" at bounding box center [376, 542] width 108 height 19
drag, startPoint x: 396, startPoint y: 474, endPoint x: 300, endPoint y: 476, distance: 96.3
click at [310, 524] on div "2 Custom Fabrication Description $0.00 $0.00 % $0.00 $0.00 $0.00 $0.00" at bounding box center [710, 554] width 1003 height 61
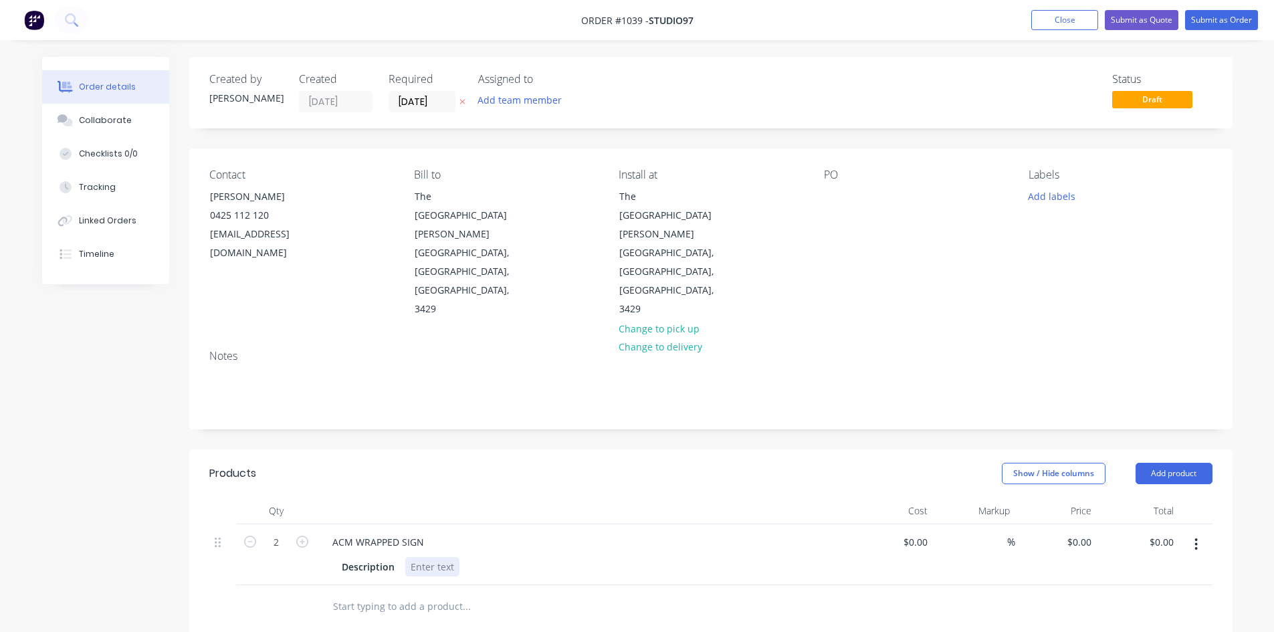
click at [424, 557] on div at bounding box center [432, 566] width 54 height 19
click at [417, 557] on div at bounding box center [432, 566] width 54 height 19
paste div
click at [561, 524] on div "ACM WRAPPED SIGN Description 420mm W x 590 H Digitally wrapped ACM panels" at bounding box center [583, 554] width 535 height 61
click at [610, 557] on div "420mm W x 590 H Digitally wrapped ACM panels" at bounding box center [519, 566] width 229 height 19
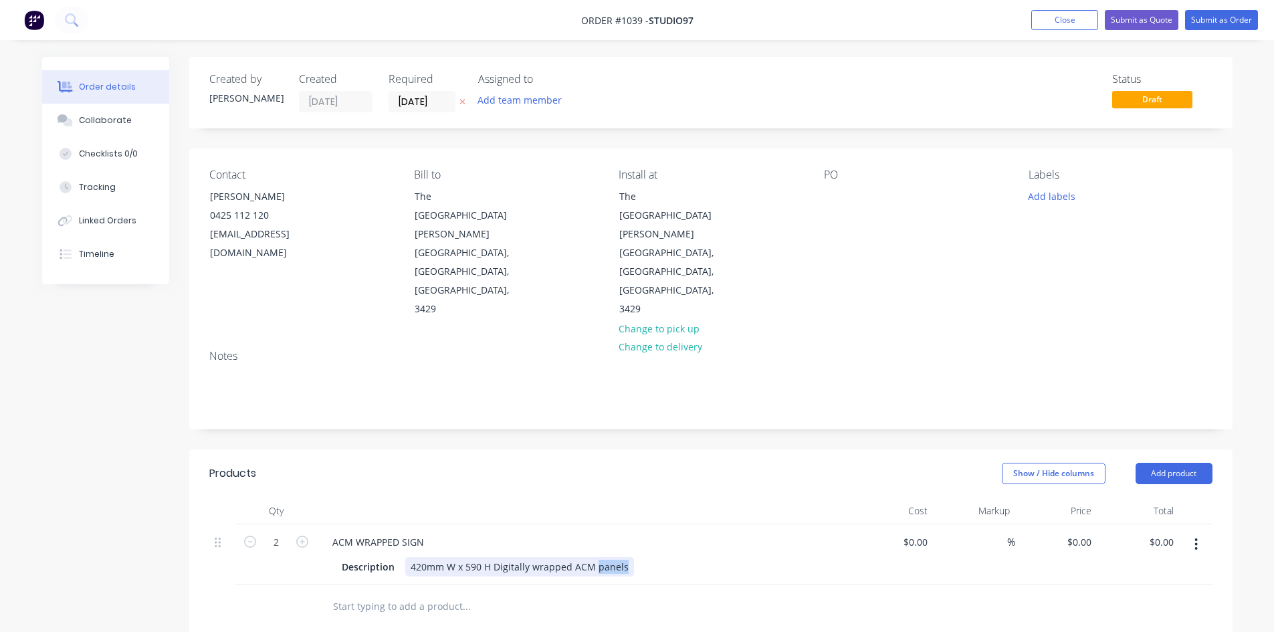
click at [610, 557] on div "420mm W x 590 H Digitally wrapped ACM panels" at bounding box center [519, 566] width 229 height 19
click at [613, 593] on div at bounding box center [522, 606] width 401 height 27
click at [1200, 533] on button "button" at bounding box center [1196, 545] width 31 height 24
click at [1145, 597] on div "Duplicate" at bounding box center [1149, 606] width 103 height 19
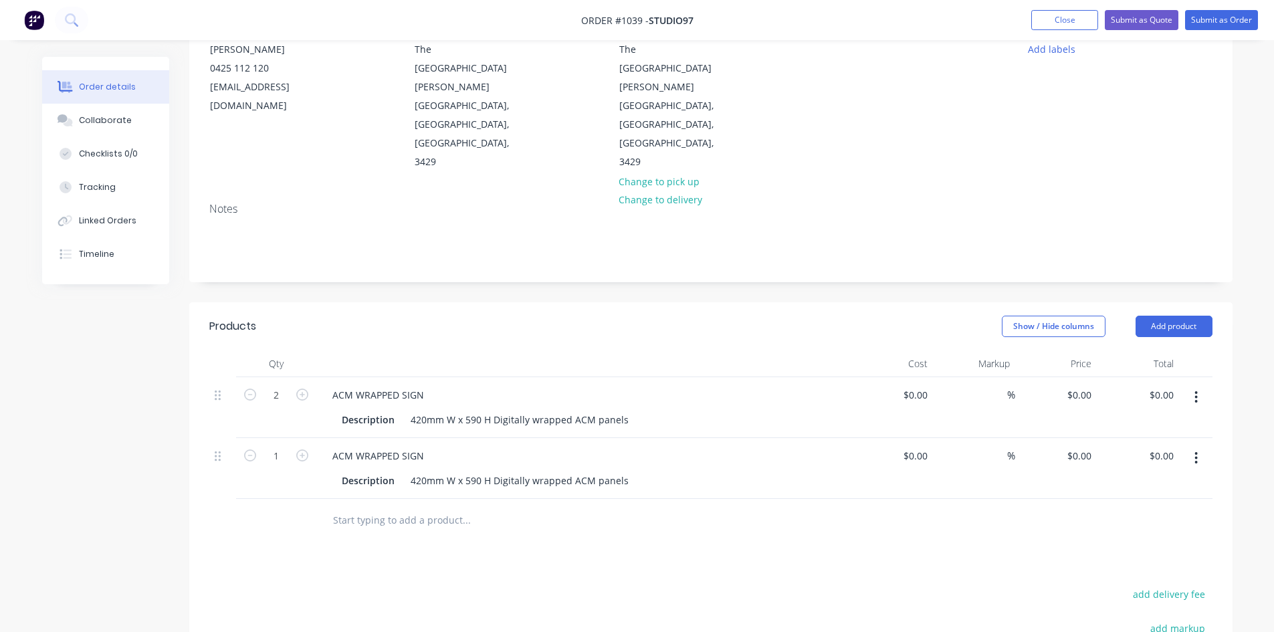
scroll to position [201, 0]
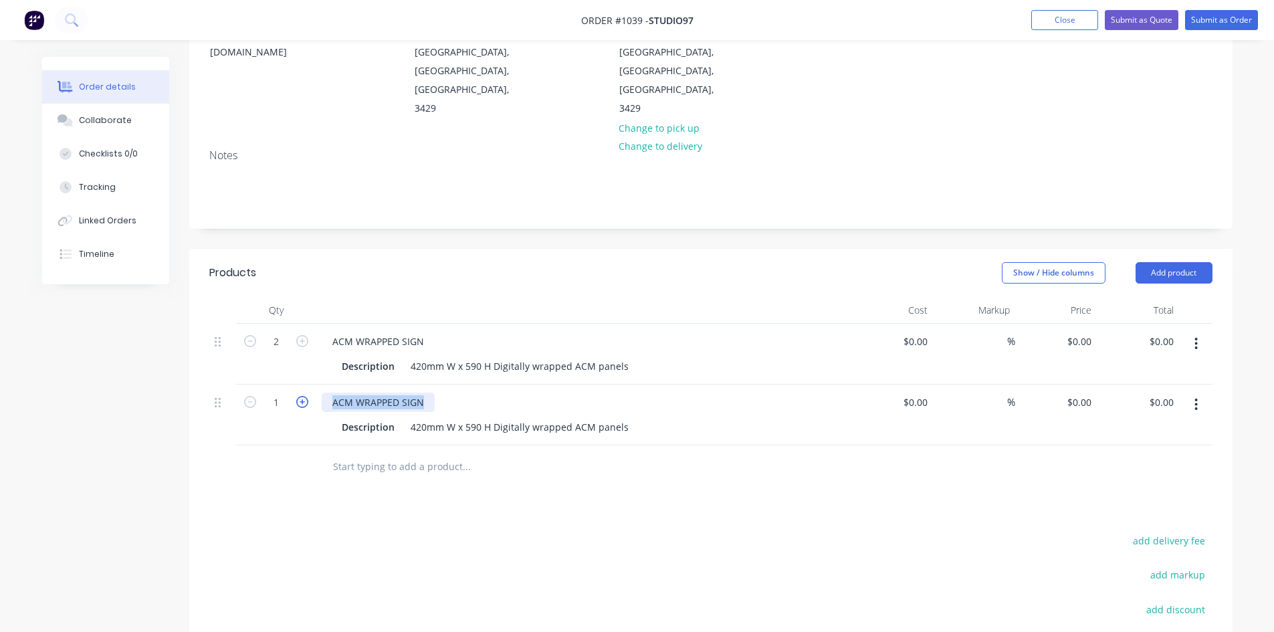
drag, startPoint x: 423, startPoint y: 336, endPoint x: 307, endPoint y: 322, distance: 117.2
click at [307, 385] on div "1 ACM WRAPPED SIGN Description 420mm W x 590 H Digitally wrapped ACM panels $0.…" at bounding box center [710, 415] width 1003 height 61
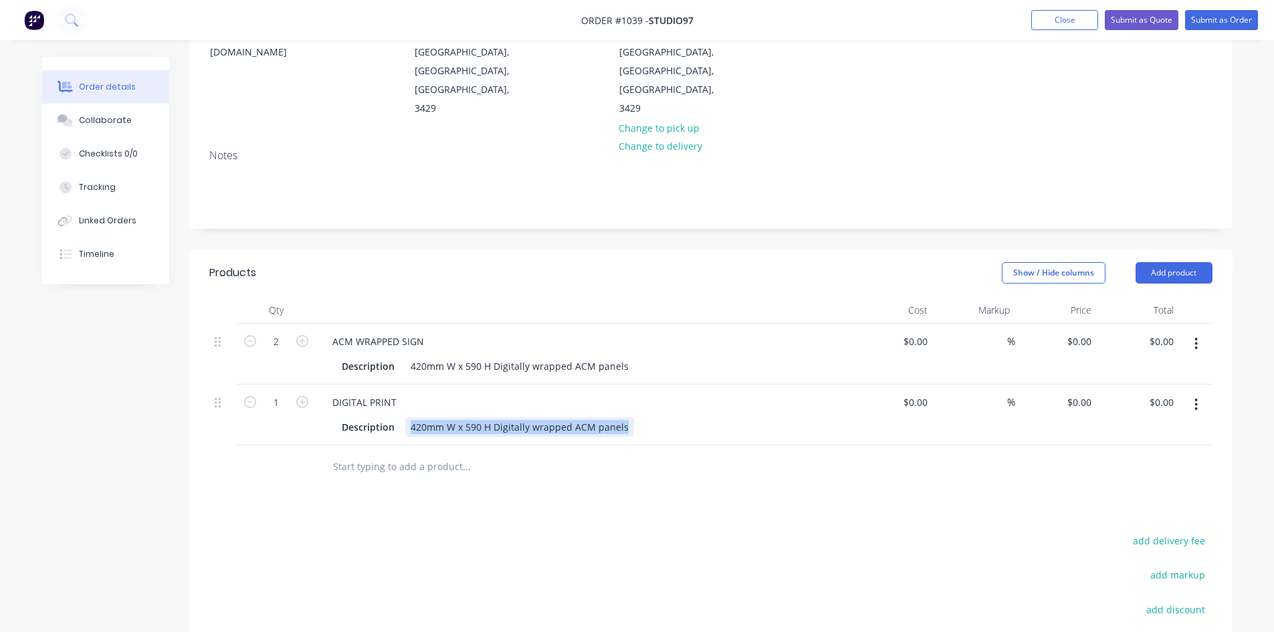
drag, startPoint x: 435, startPoint y: 353, endPoint x: 674, endPoint y: 366, distance: 239.8
click at [674, 385] on div "DIGITAL PRINT Description 420mm W x 590 H Digitally wrapped ACM panels" at bounding box center [583, 415] width 535 height 61
paste div
drag, startPoint x: 478, startPoint y: 353, endPoint x: 381, endPoint y: 345, distance: 97.3
click at [381, 417] on div "Description Matte laminate 330mm x 320mm" at bounding box center [581, 426] width 490 height 19
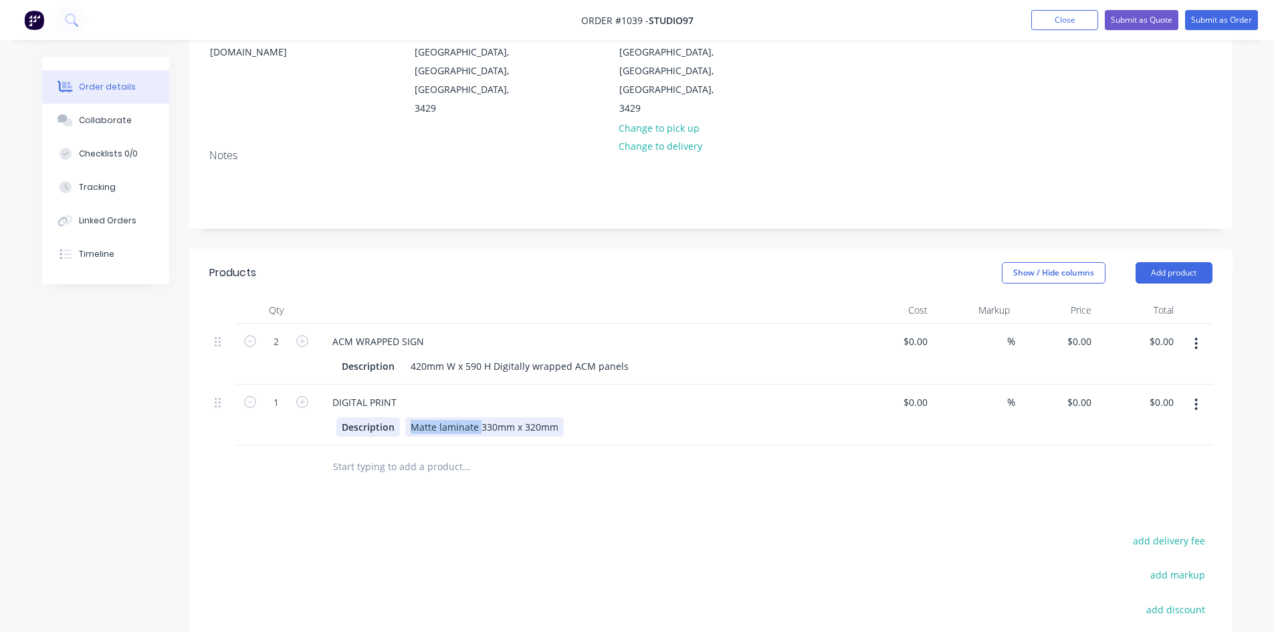
copy div "Matte laminate"
click at [487, 417] on div "330mm x 320mm" at bounding box center [449, 426] width 88 height 19
click at [488, 417] on div "330mm x 320mmMatte laminate" at bounding box center [483, 426] width 156 height 19
click at [555, 417] on div "330mm x 320mm Matte laminate" at bounding box center [484, 426] width 159 height 19
drag, startPoint x: 558, startPoint y: 353, endPoint x: 654, endPoint y: 357, distance: 96.4
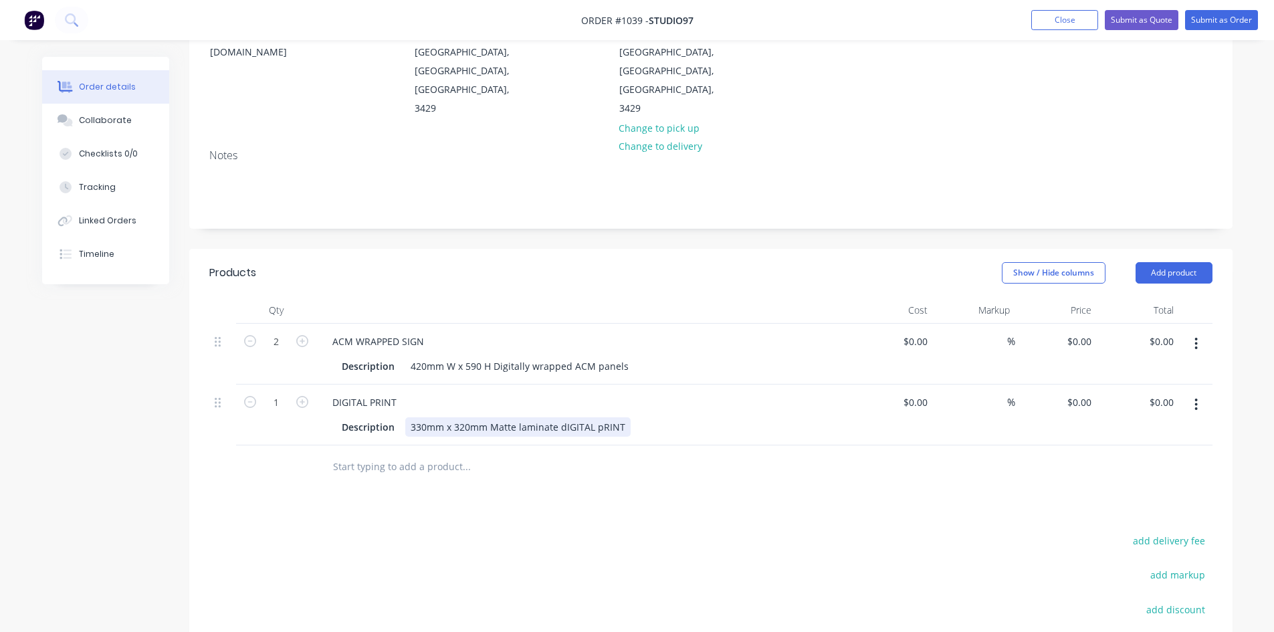
click at [654, 417] on div "Description 330mm x 320mm Matte laminate dIGITAL pRINT" at bounding box center [581, 426] width 490 height 19
click at [1139, 21] on button "Submit as Quote" at bounding box center [1142, 20] width 74 height 20
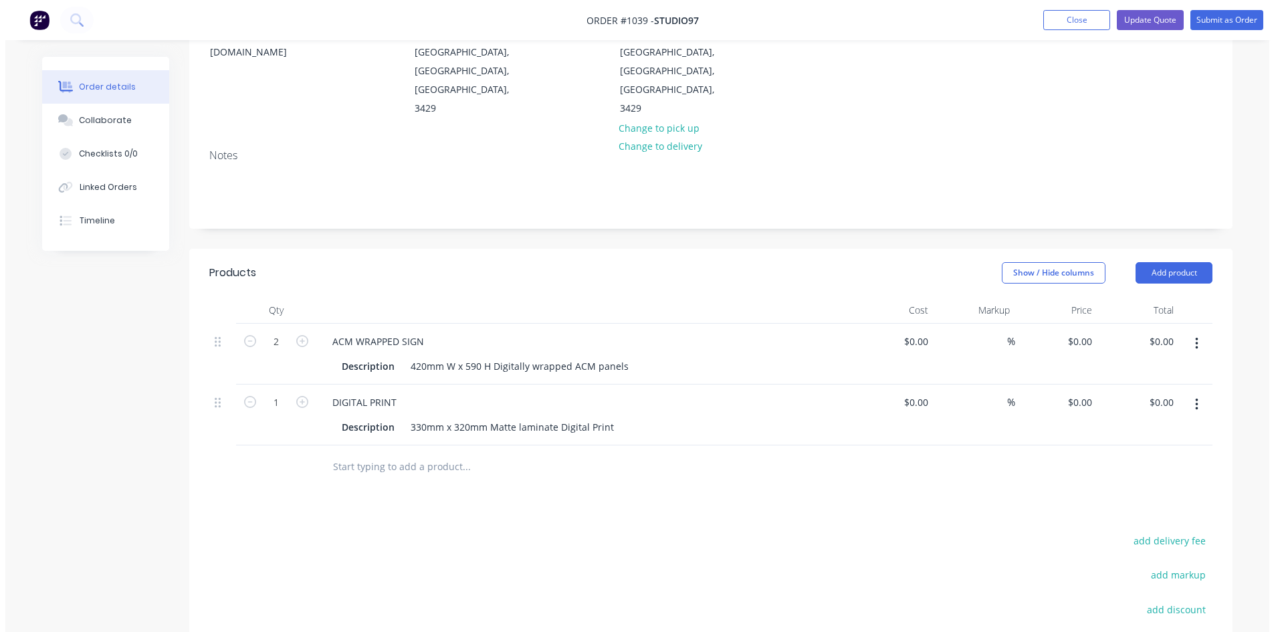
scroll to position [0, 0]
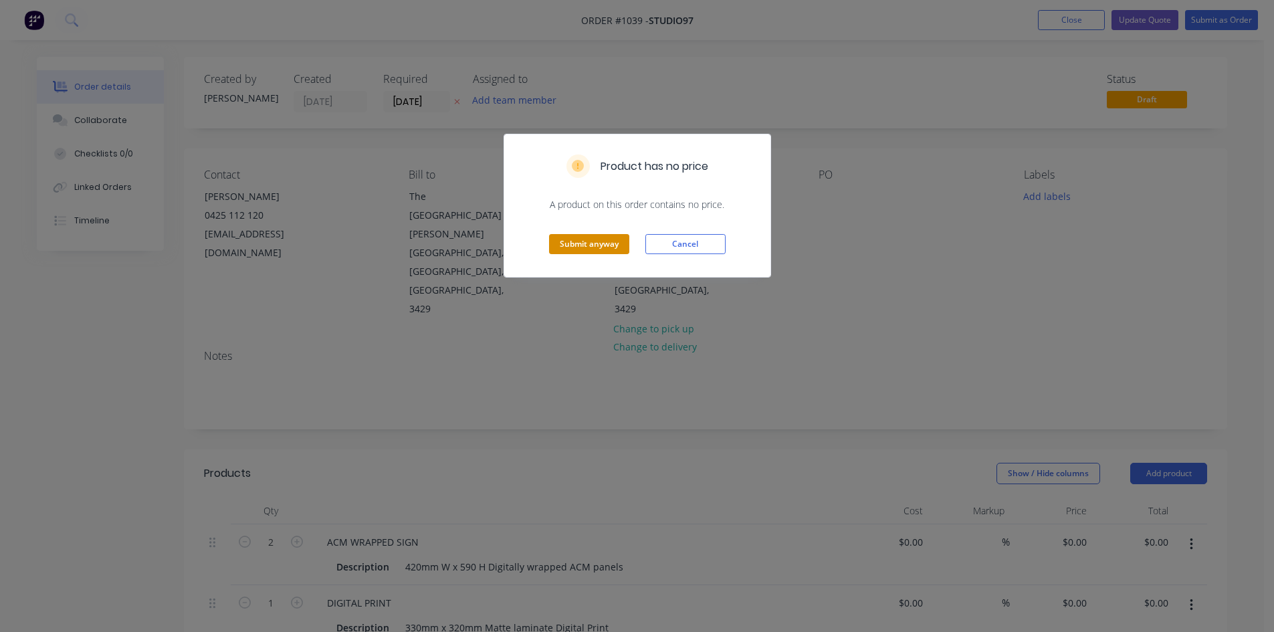
click at [601, 251] on button "Submit anyway" at bounding box center [589, 244] width 80 height 20
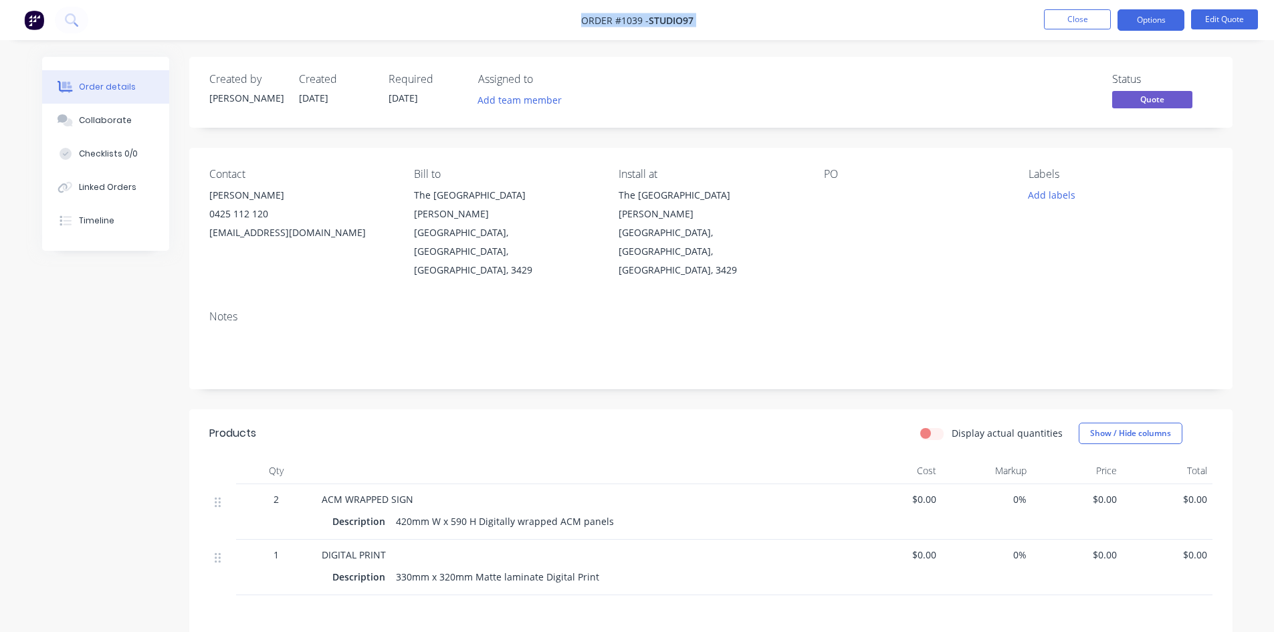
drag, startPoint x: 580, startPoint y: 17, endPoint x: 722, endPoint y: 23, distance: 141.9
click at [722, 23] on nav "Order #1039 - studio97 Close Options Edit Quote" at bounding box center [637, 20] width 1274 height 40
copy div "Order #1039 - studio97 Close Options Edit Quote"
click at [1093, 15] on button "Close" at bounding box center [1077, 19] width 67 height 20
